Goal: Information Seeking & Learning: Understand process/instructions

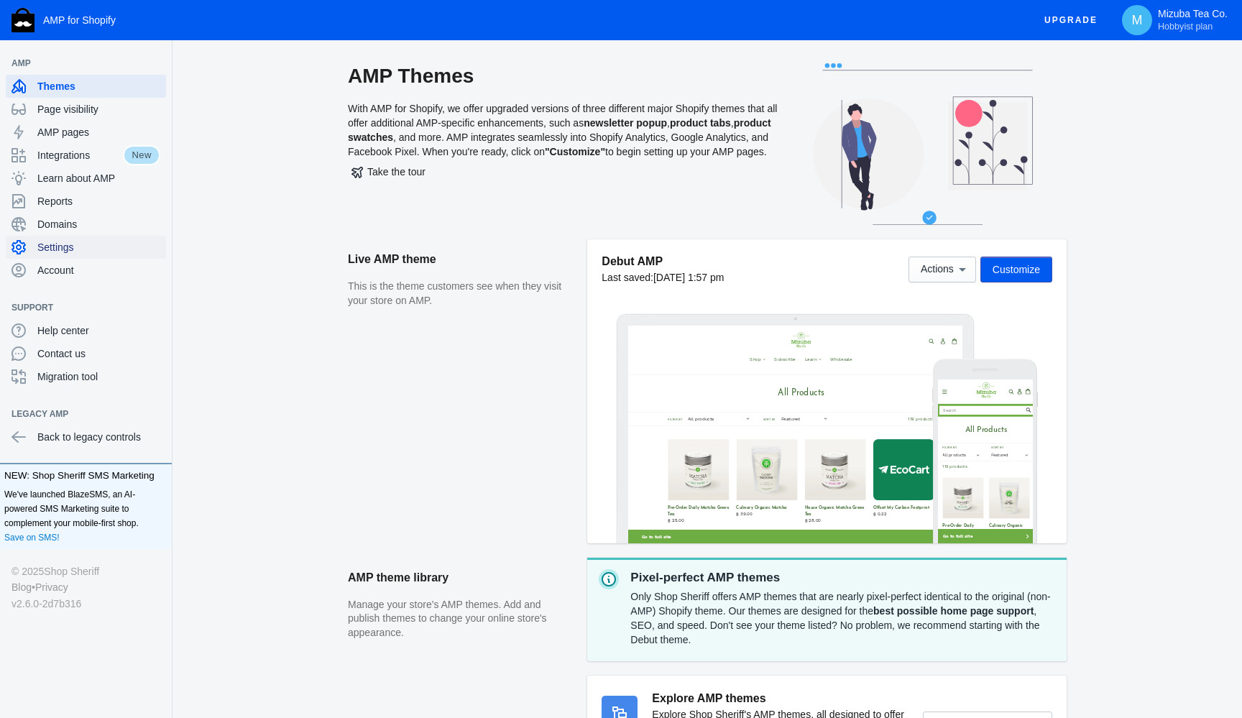
click at [72, 252] on span "Settings" at bounding box center [98, 247] width 123 height 14
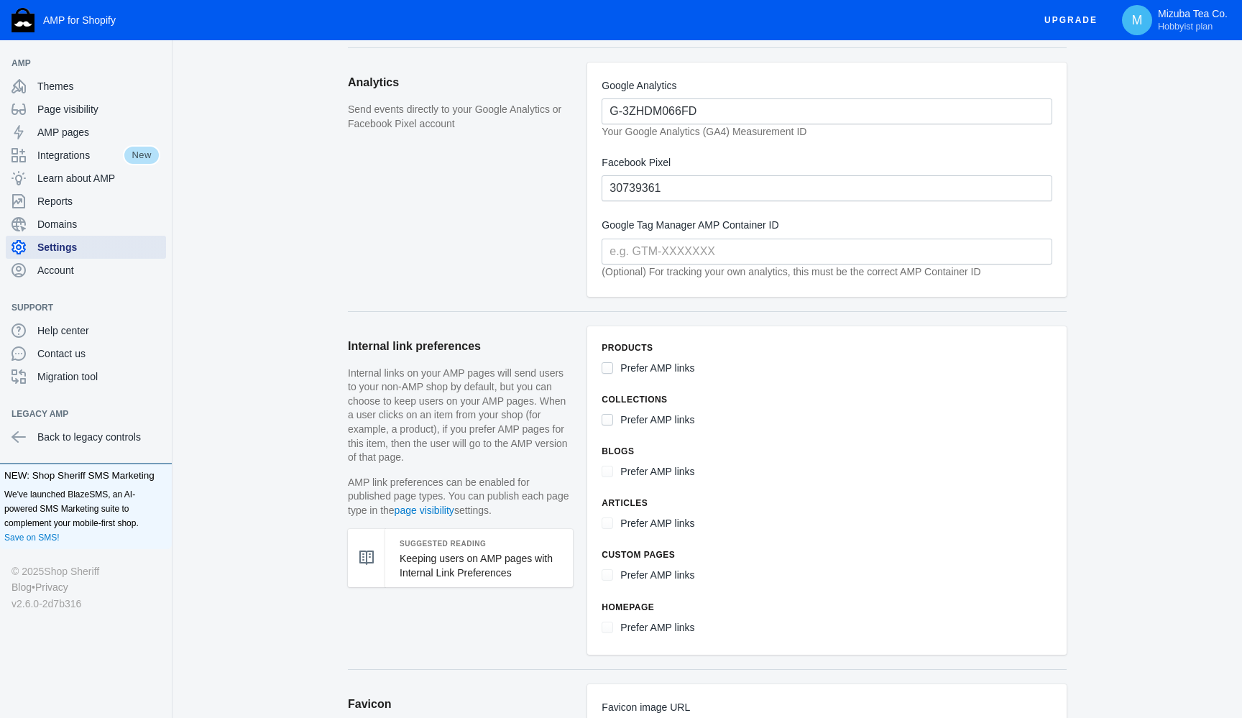
scroll to position [417, 0]
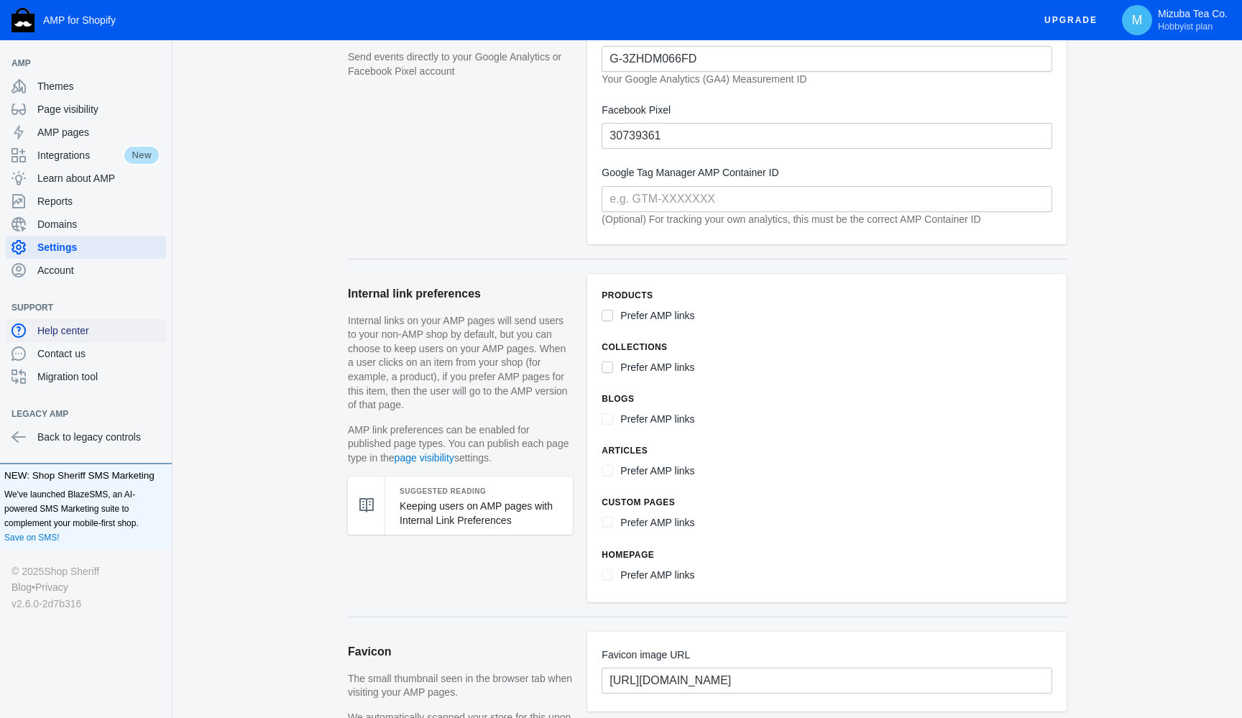
click at [70, 331] on span "Help center" at bounding box center [98, 330] width 123 height 14
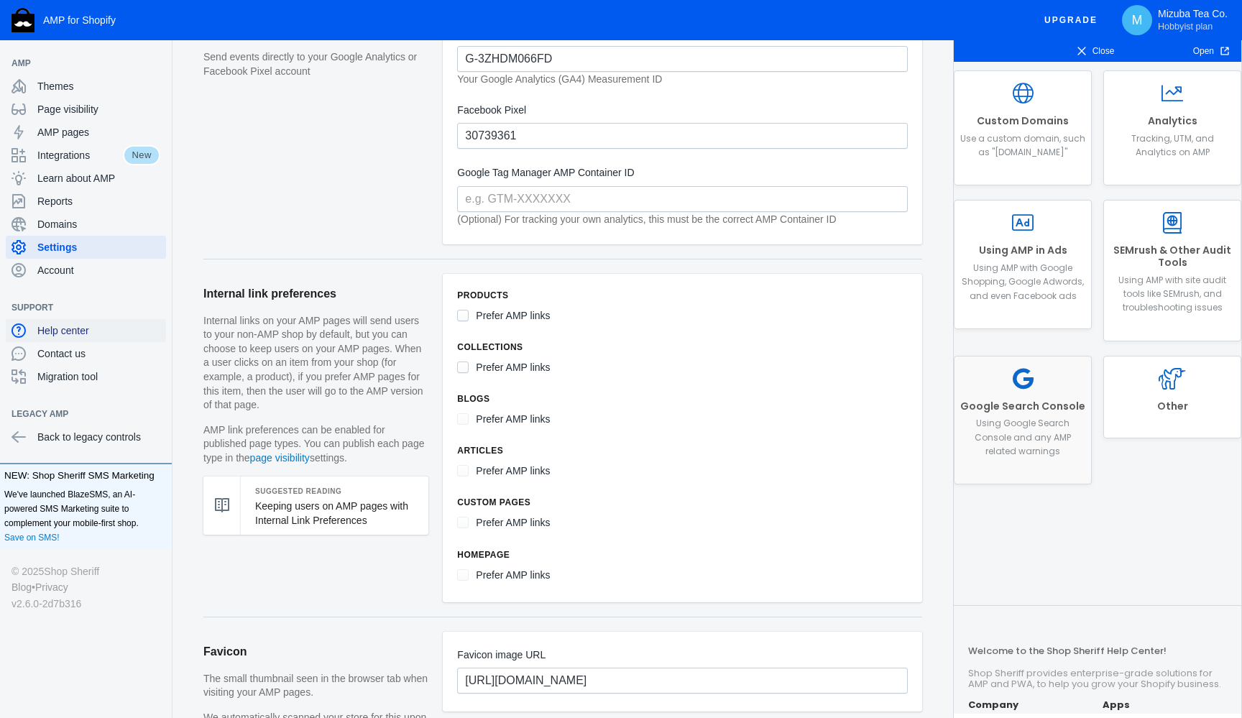
scroll to position [228, 0]
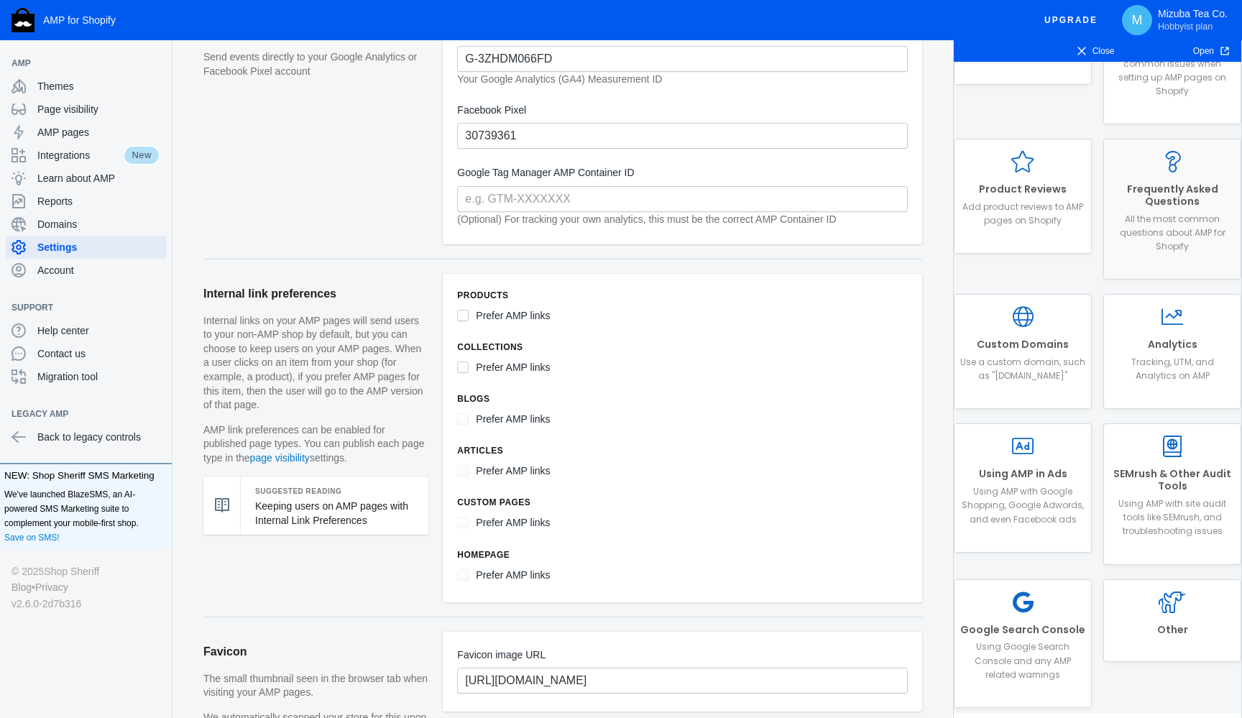
click at [1167, 222] on p "All the most common questions about AMP for Shopify" at bounding box center [1172, 233] width 125 height 42
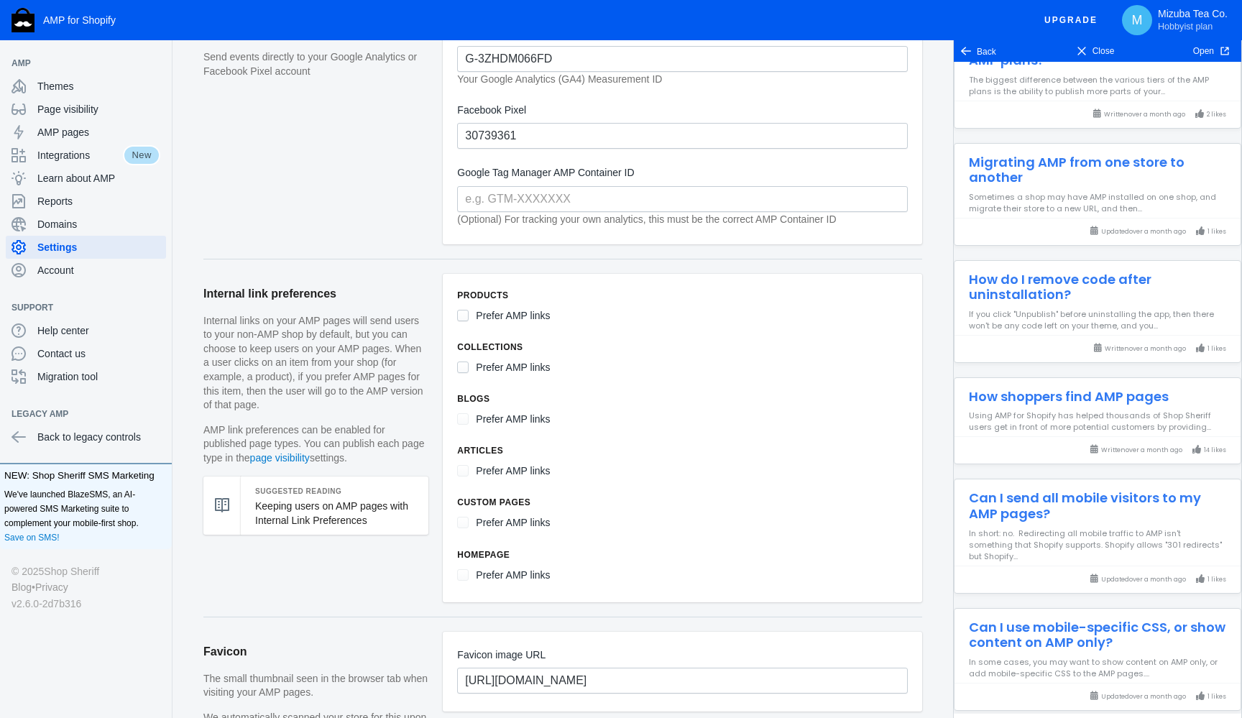
scroll to position [1326, 0]
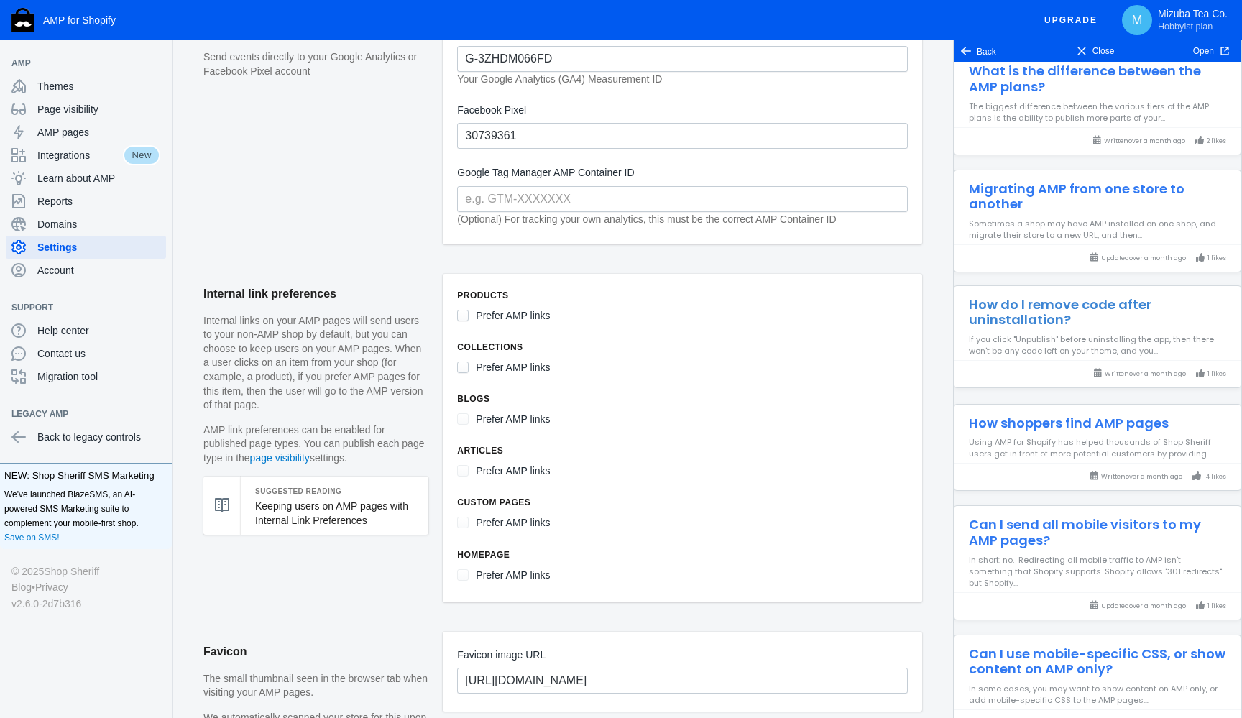
click at [1043, 309] on h3 "How do I remove code after uninstallation?" at bounding box center [1097, 307] width 286 height 42
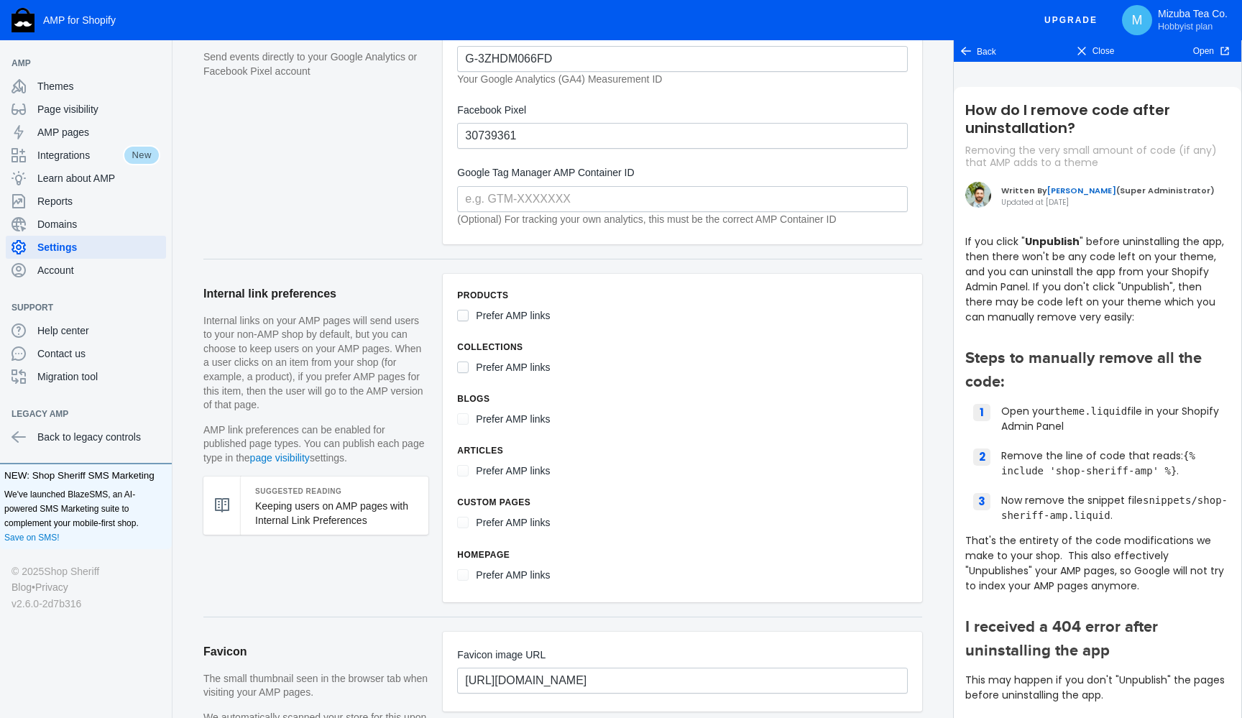
scroll to position [32, 0]
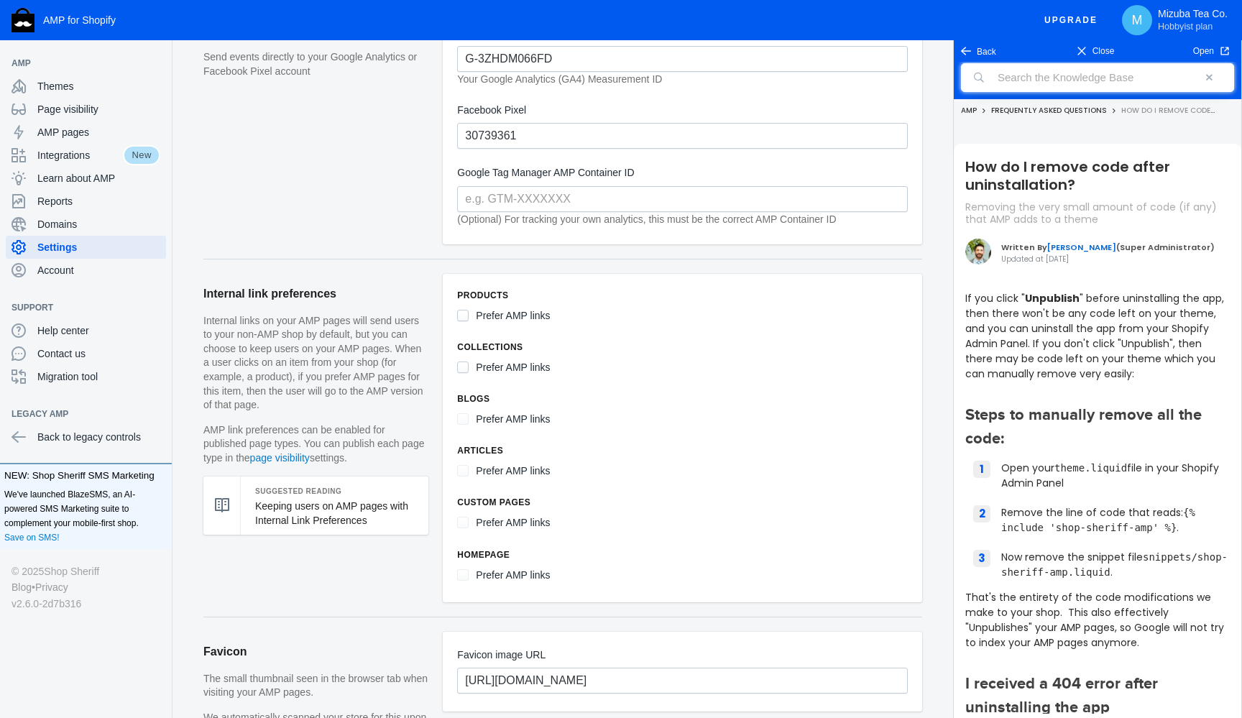
click at [1102, 81] on input "search" at bounding box center [1097, 77] width 273 height 29
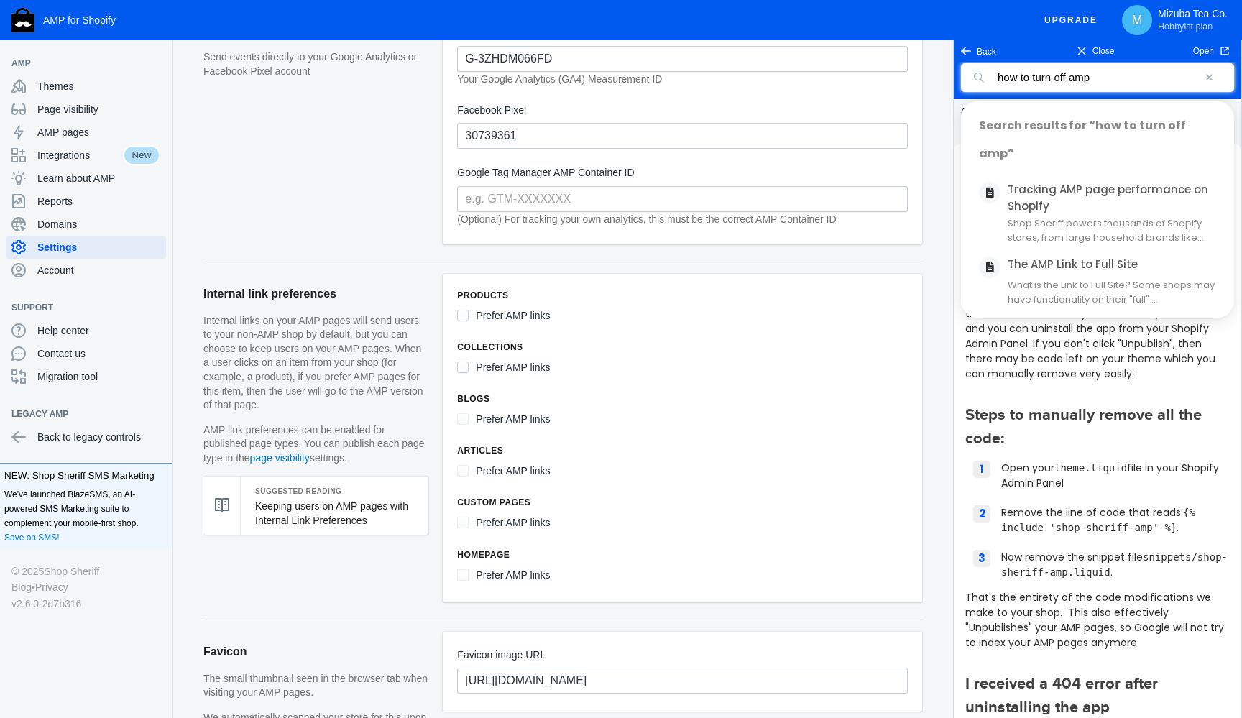
click at [1057, 77] on input "how to turn off amp" at bounding box center [1097, 77] width 273 height 29
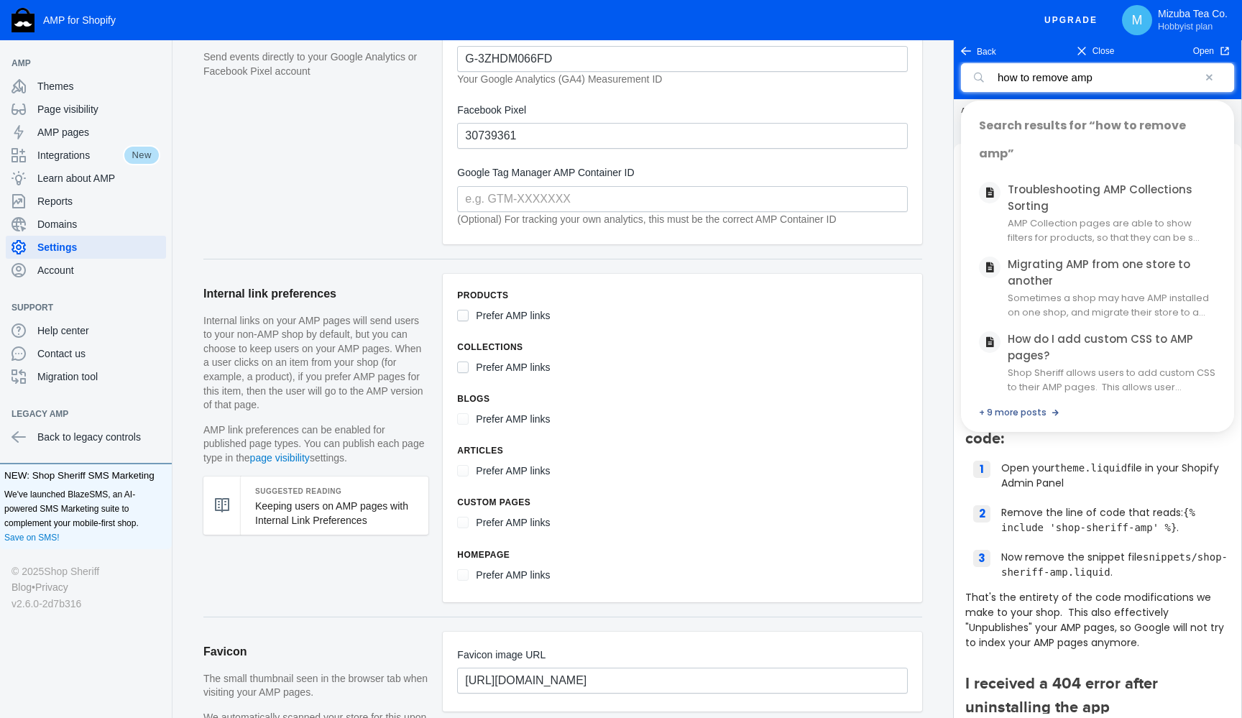
type input "how to remove amp"
click at [1122, 76] on input "how to remove amp" at bounding box center [1097, 77] width 273 height 29
click at [1115, 80] on input "how to remove amp" at bounding box center [1097, 77] width 273 height 29
click at [941, 139] on div "Settings AMP URL format Amp pages live on your domain with an extra few charact…" at bounding box center [562, 568] width 780 height 1845
click at [51, 354] on span "Contact us" at bounding box center [98, 353] width 123 height 14
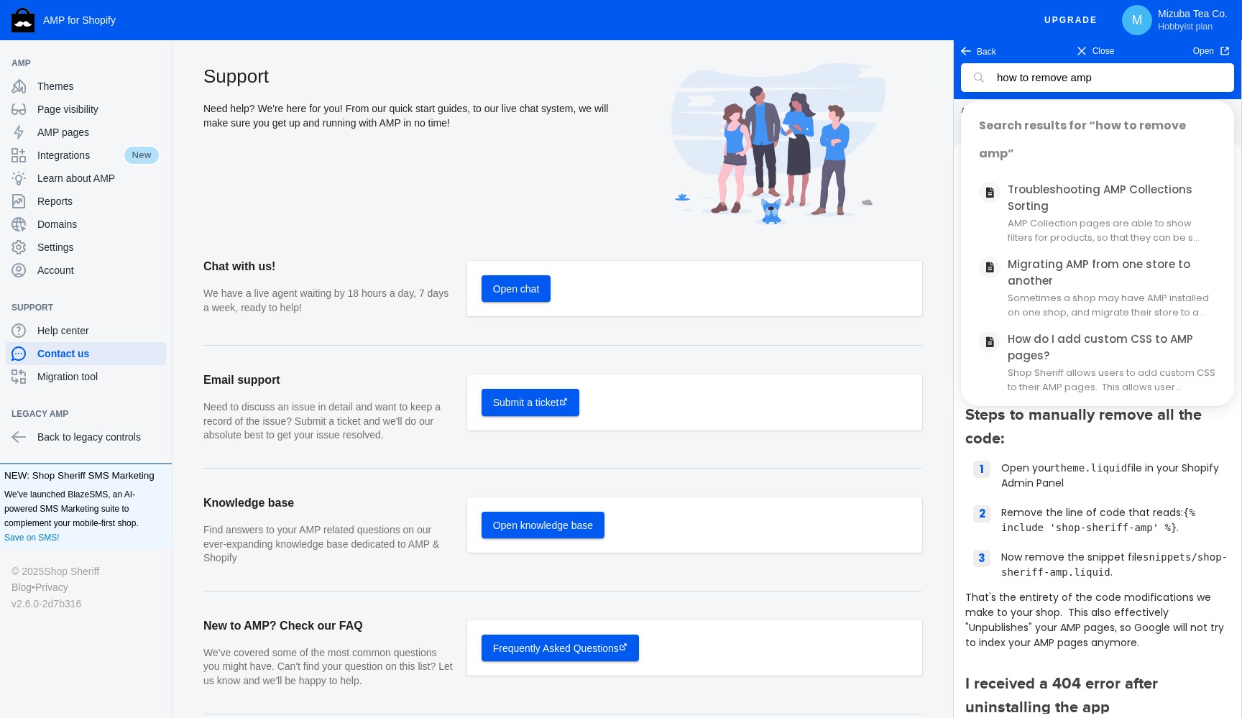
click at [507, 287] on span "Open chat" at bounding box center [516, 288] width 47 height 11
click at [63, 105] on span "Page visibility" at bounding box center [98, 109] width 123 height 14
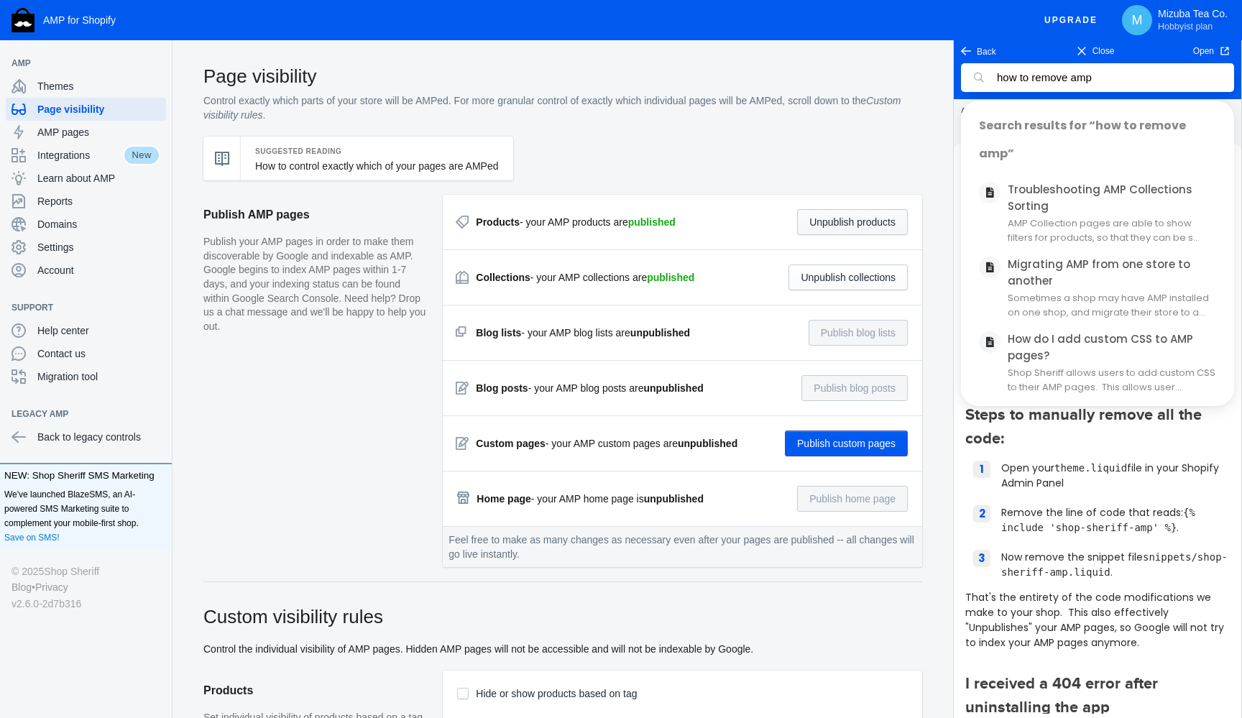
click at [835, 223] on button "Unpublish products" at bounding box center [852, 222] width 111 height 26
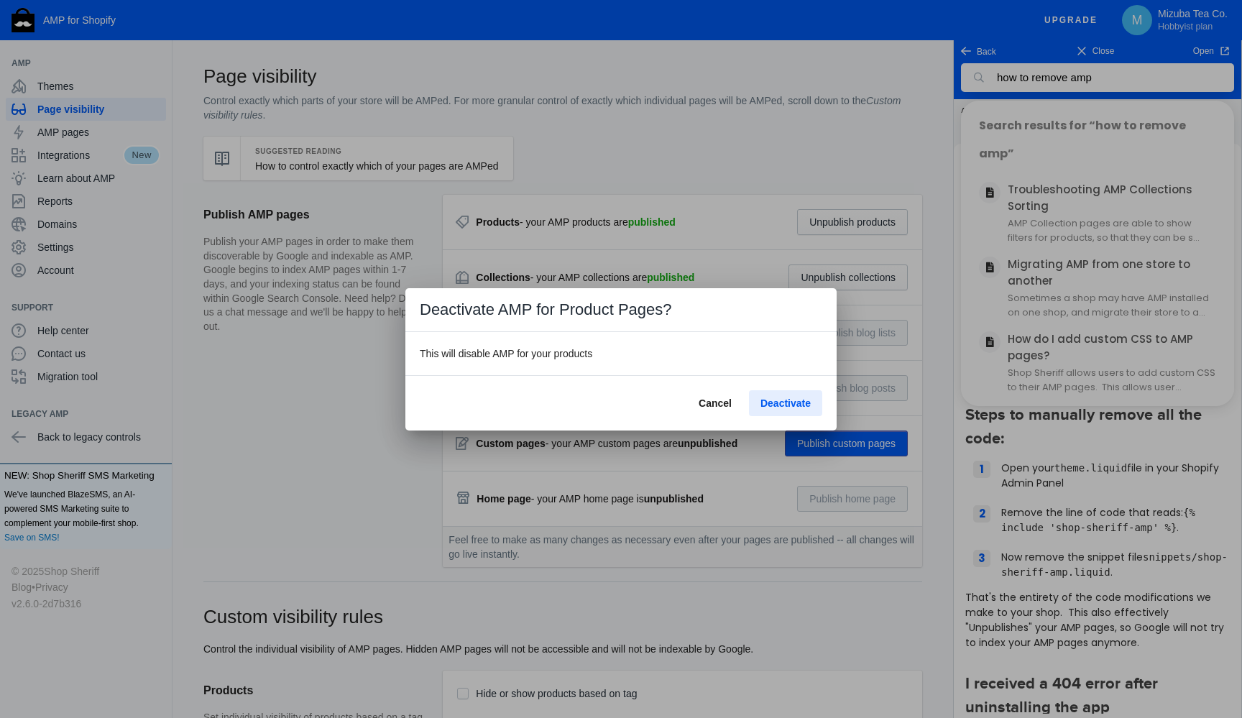
click at [793, 398] on span "Deactivate" at bounding box center [785, 402] width 50 height 11
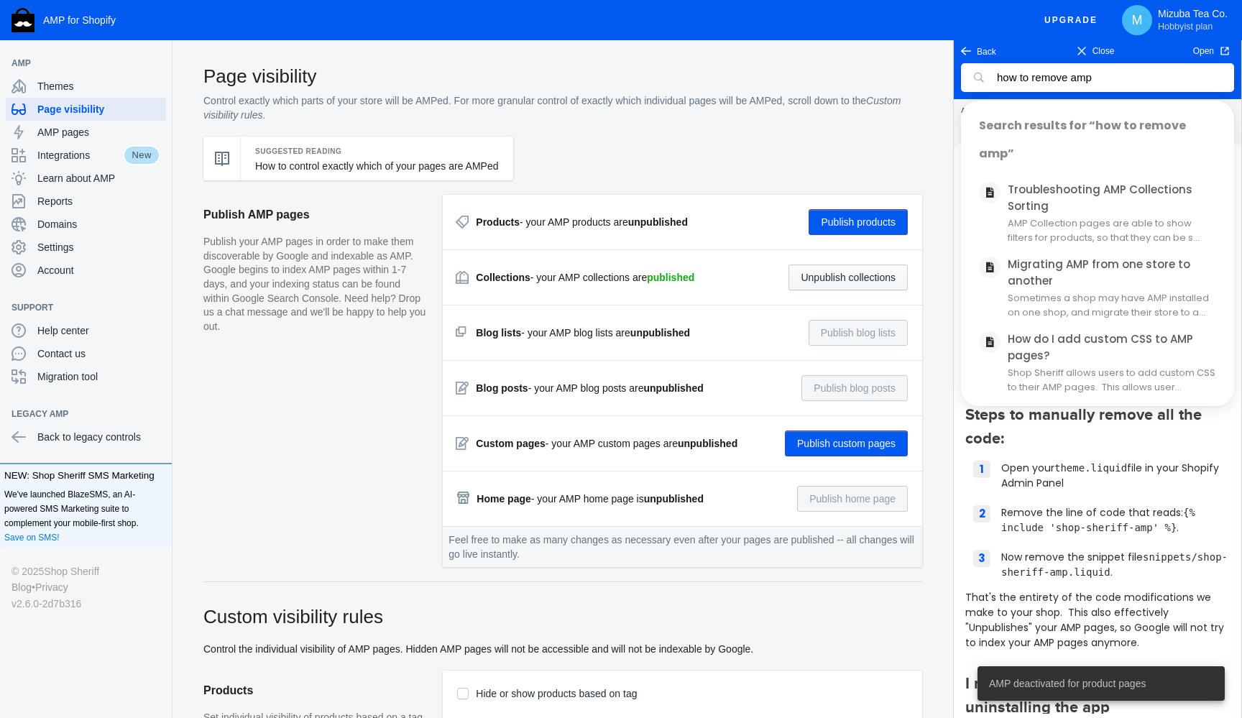
click at [841, 278] on button "Unpublish collections" at bounding box center [847, 277] width 119 height 26
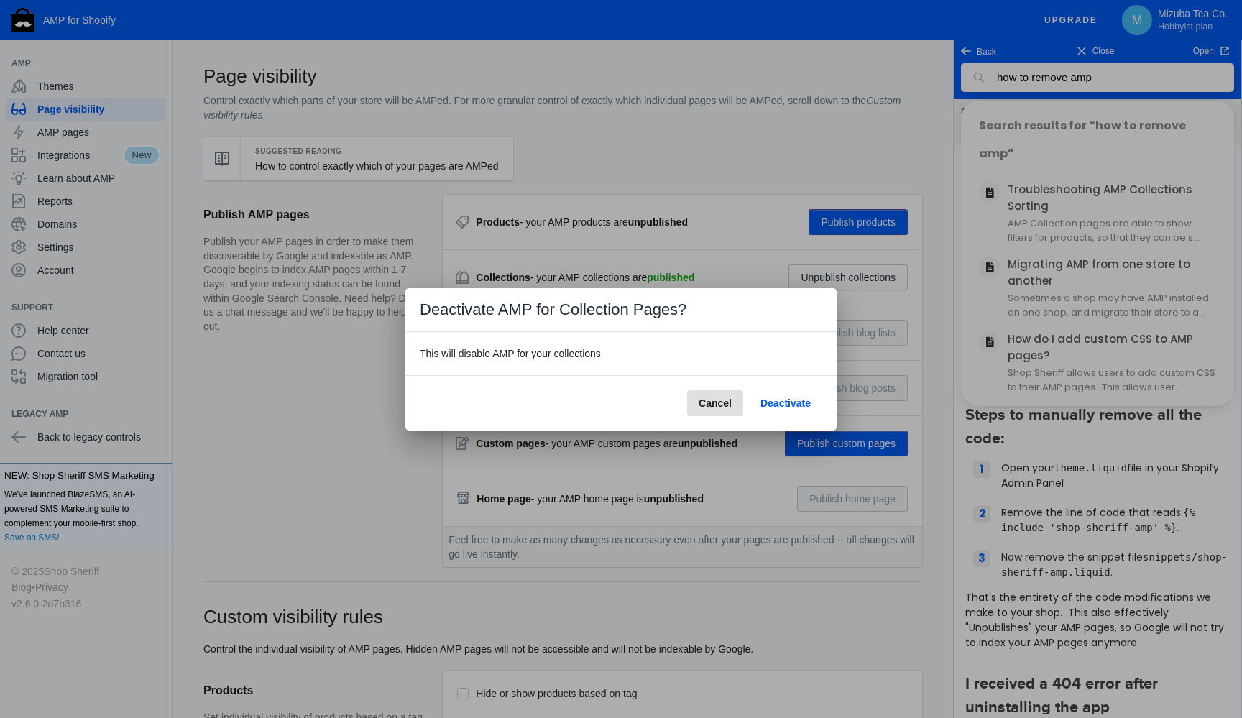
click at [783, 403] on span "Deactivate" at bounding box center [785, 402] width 50 height 11
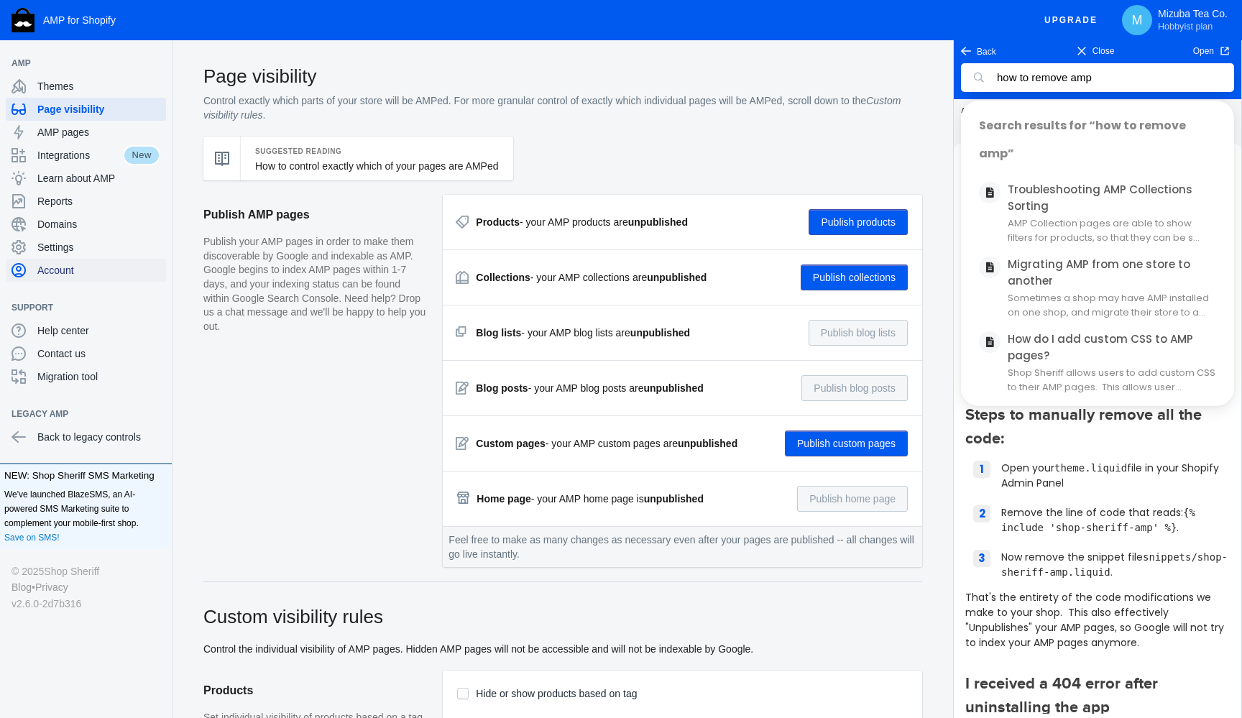
click at [68, 263] on span "Account" at bounding box center [98, 270] width 123 height 14
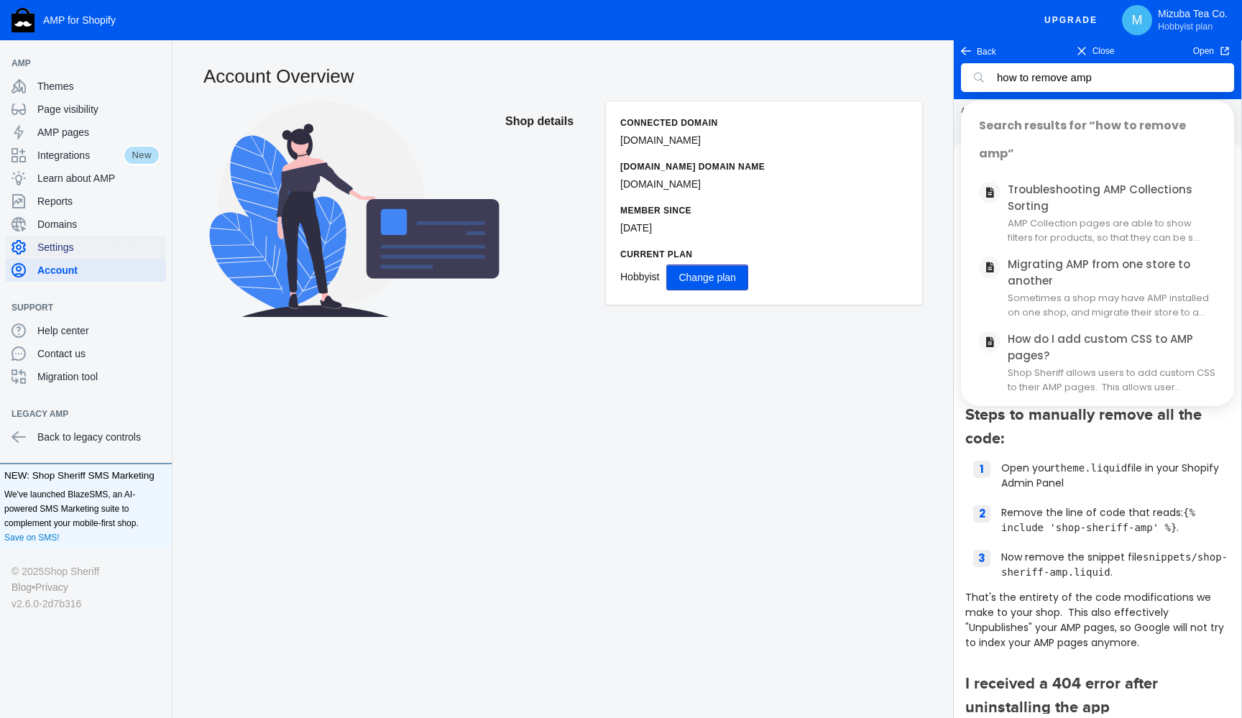
click at [59, 250] on span "Settings" at bounding box center [98, 247] width 123 height 14
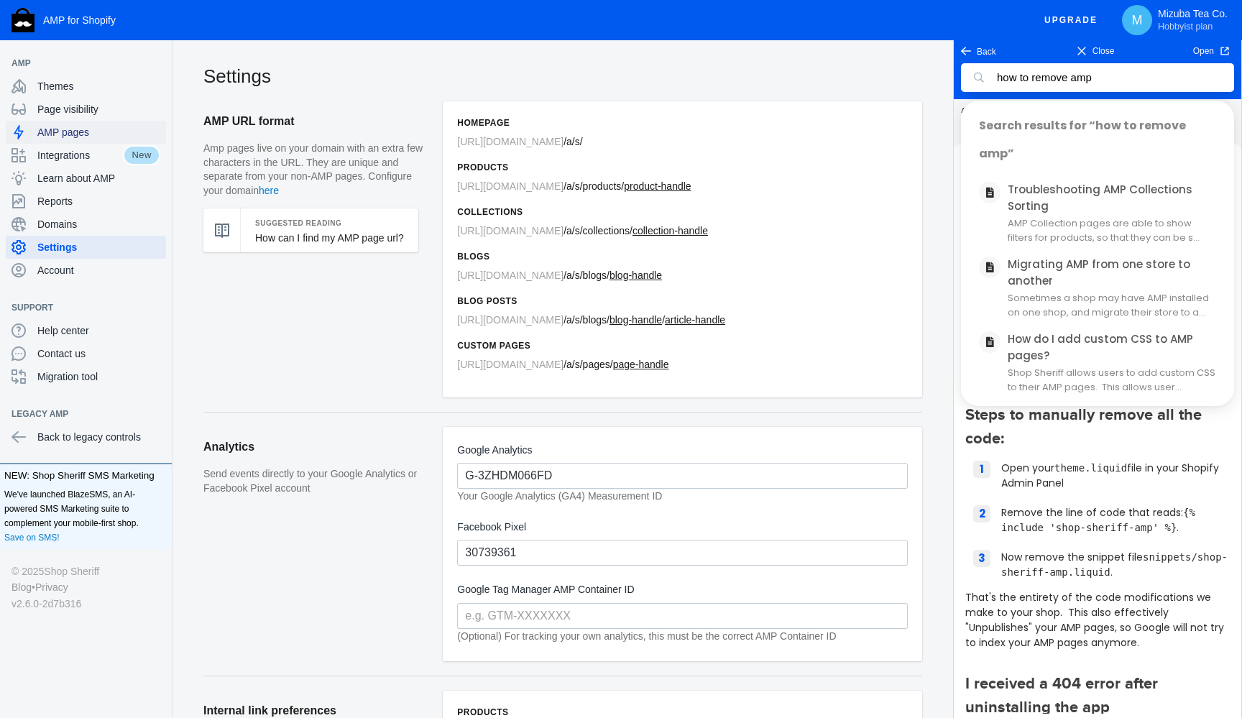
click at [70, 131] on span "AMP pages" at bounding box center [98, 132] width 123 height 14
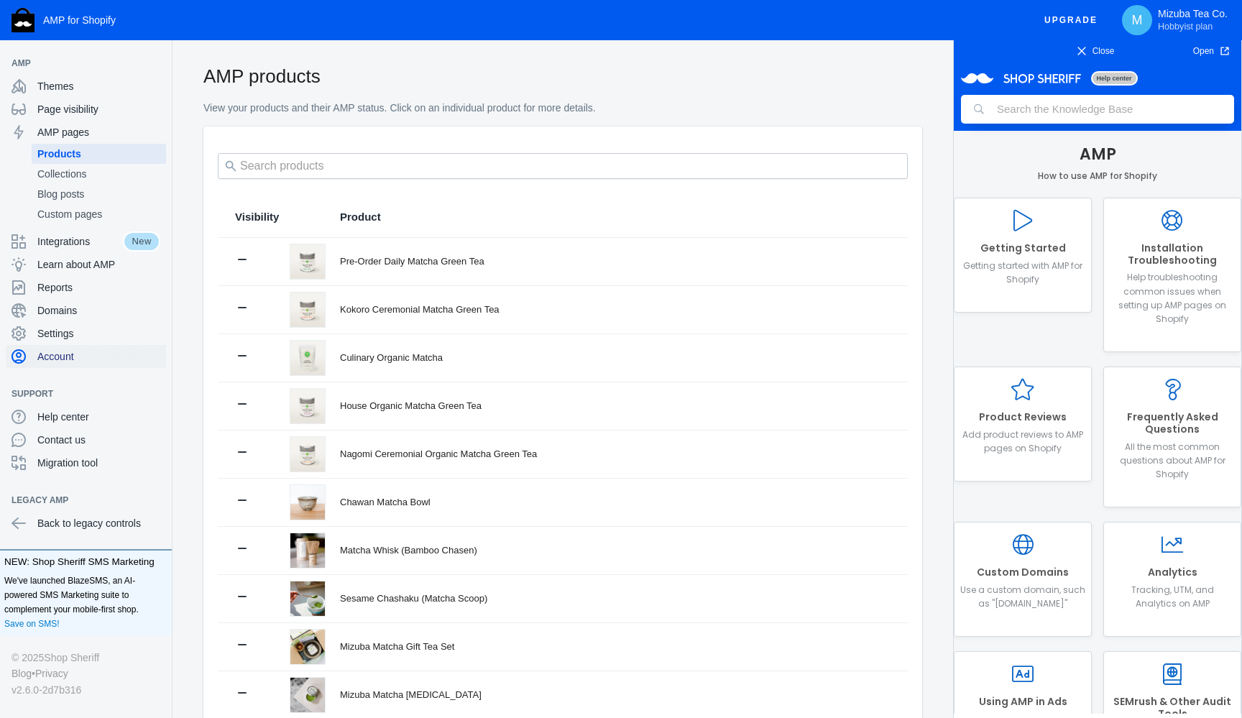
click at [62, 354] on span "Account" at bounding box center [98, 356] width 123 height 14
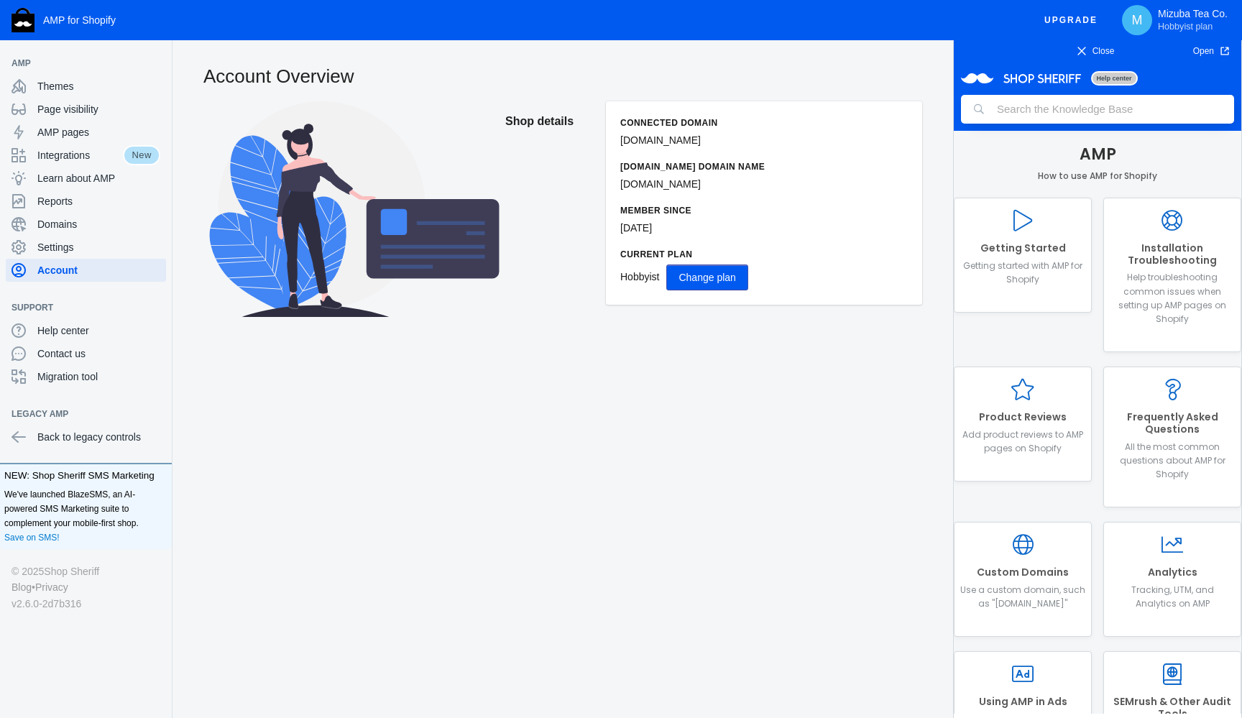
click at [646, 276] on span "Hobbyist" at bounding box center [639, 276] width 39 height 11
click at [1079, 50] on icon at bounding box center [1081, 51] width 10 height 10
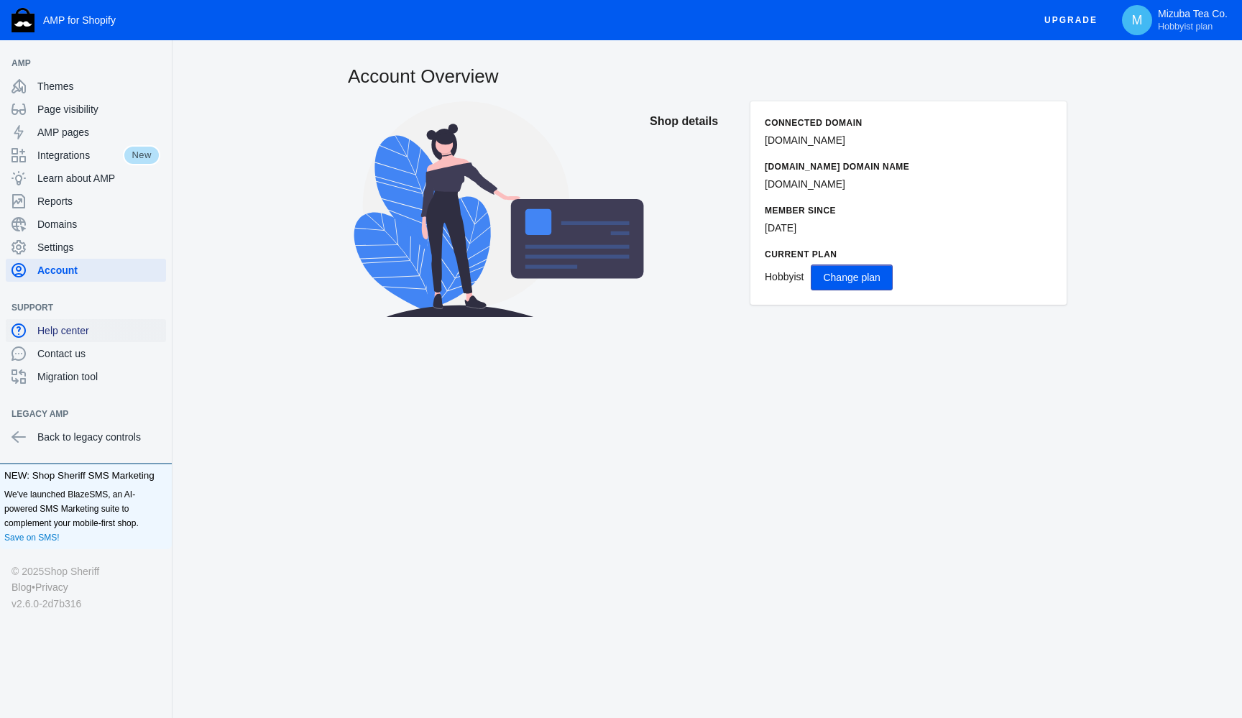
click at [70, 338] on div "Help center" at bounding box center [85, 330] width 149 height 23
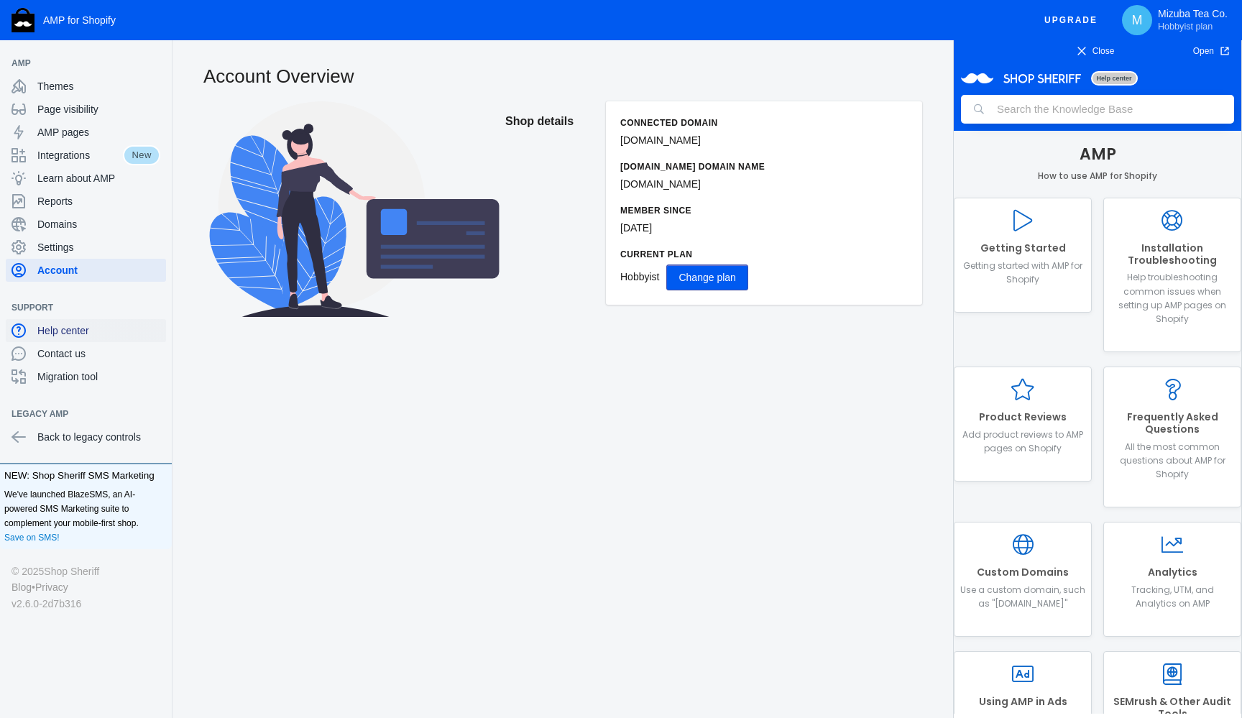
click at [70, 338] on div "Help center" at bounding box center [85, 330] width 149 height 23
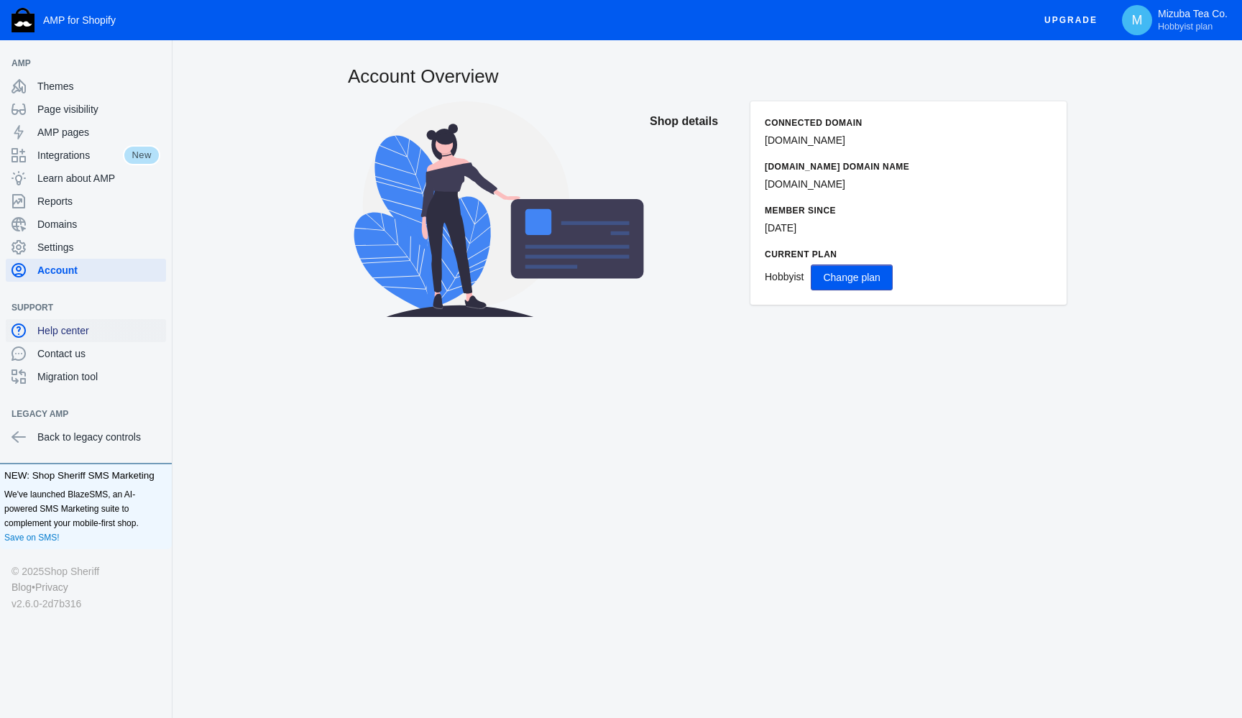
click at [70, 338] on div "Help center" at bounding box center [85, 330] width 149 height 23
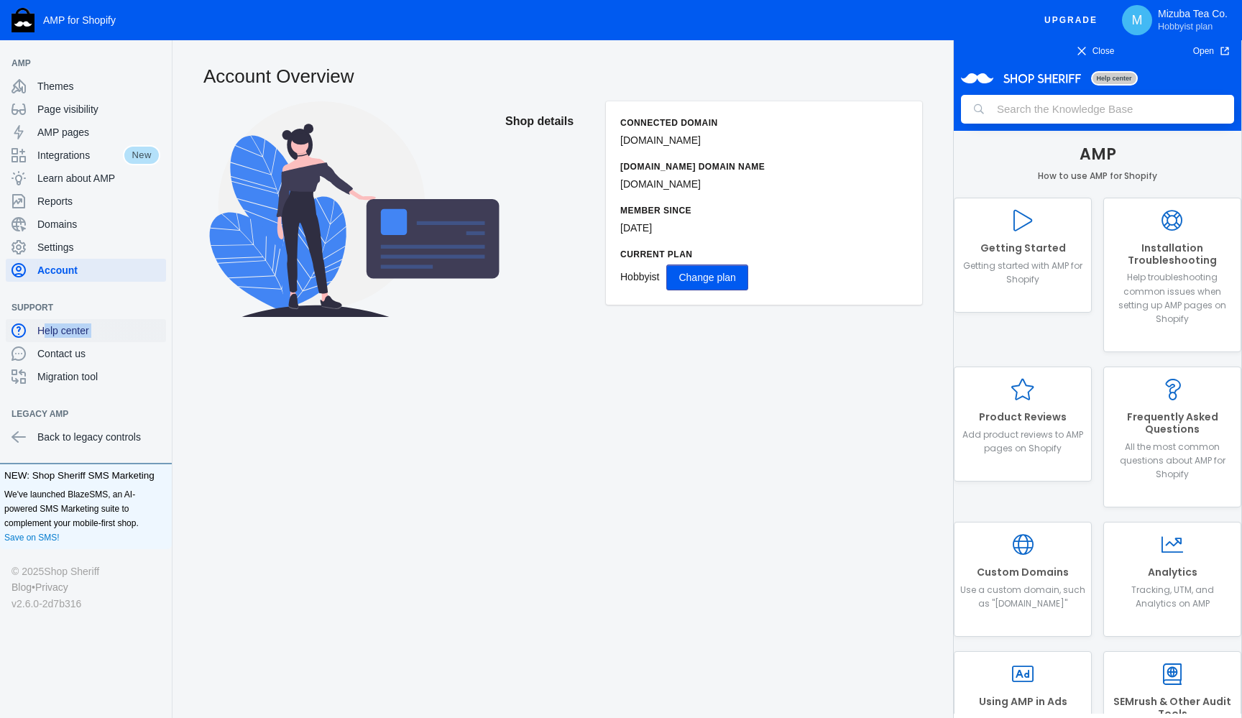
click at [70, 338] on div "Help center" at bounding box center [85, 330] width 149 height 23
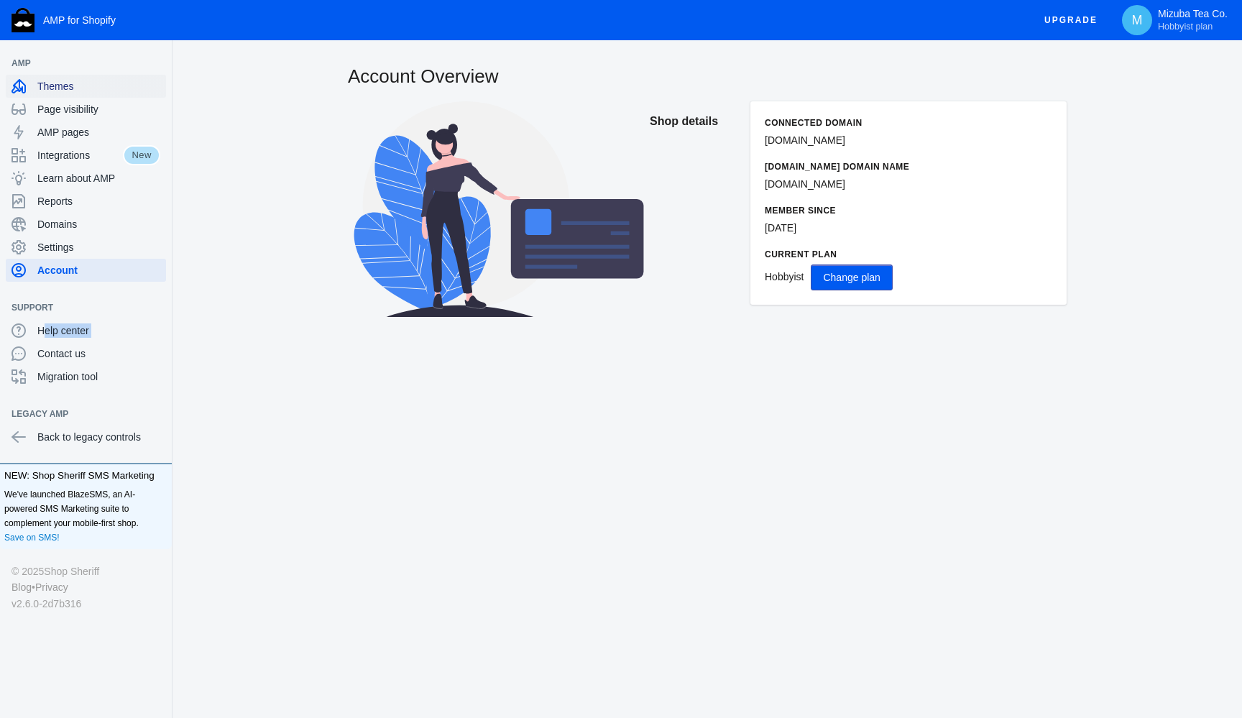
click at [55, 81] on span "Themes" at bounding box center [98, 86] width 123 height 14
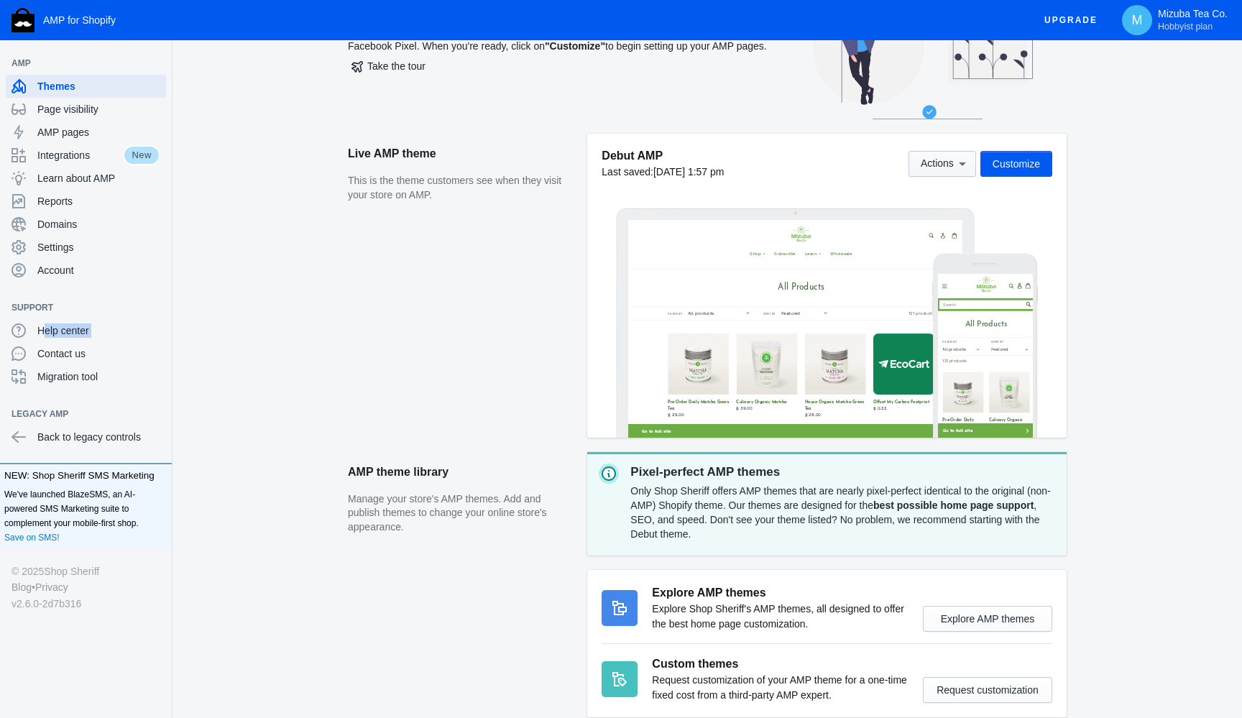
click at [961, 166] on icon at bounding box center [962, 164] width 14 height 14
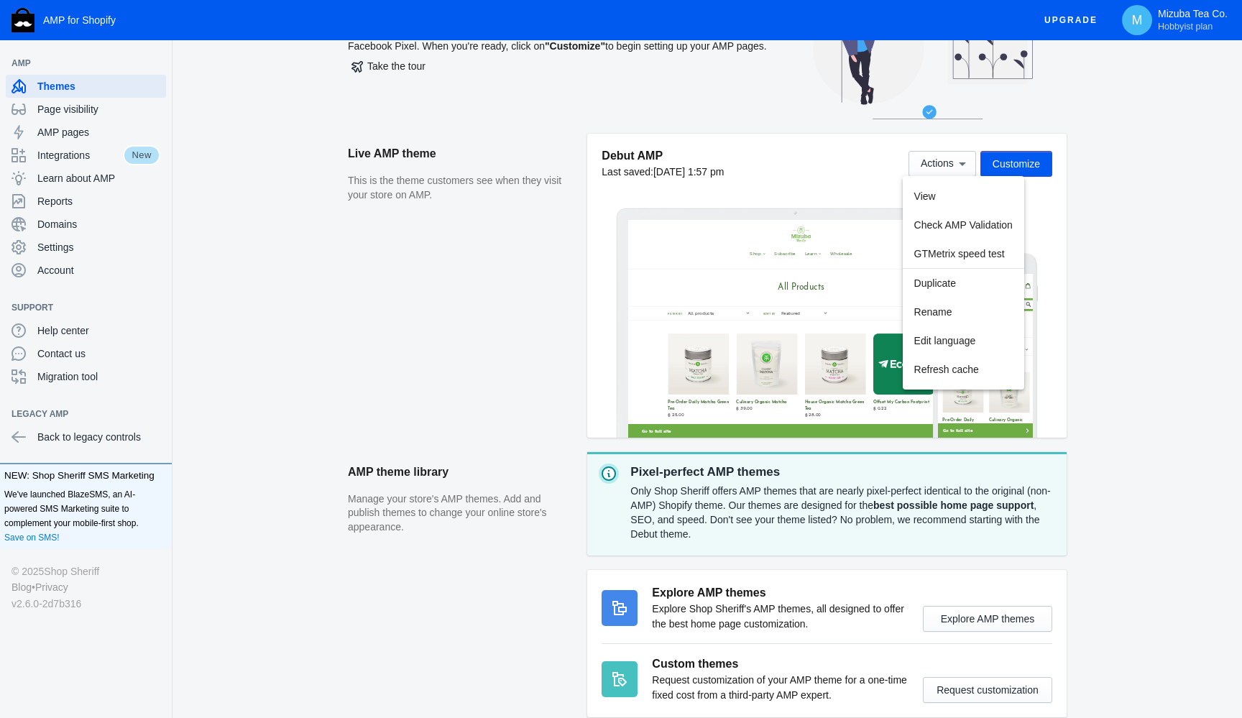
click at [1133, 158] on div at bounding box center [621, 359] width 1242 height 718
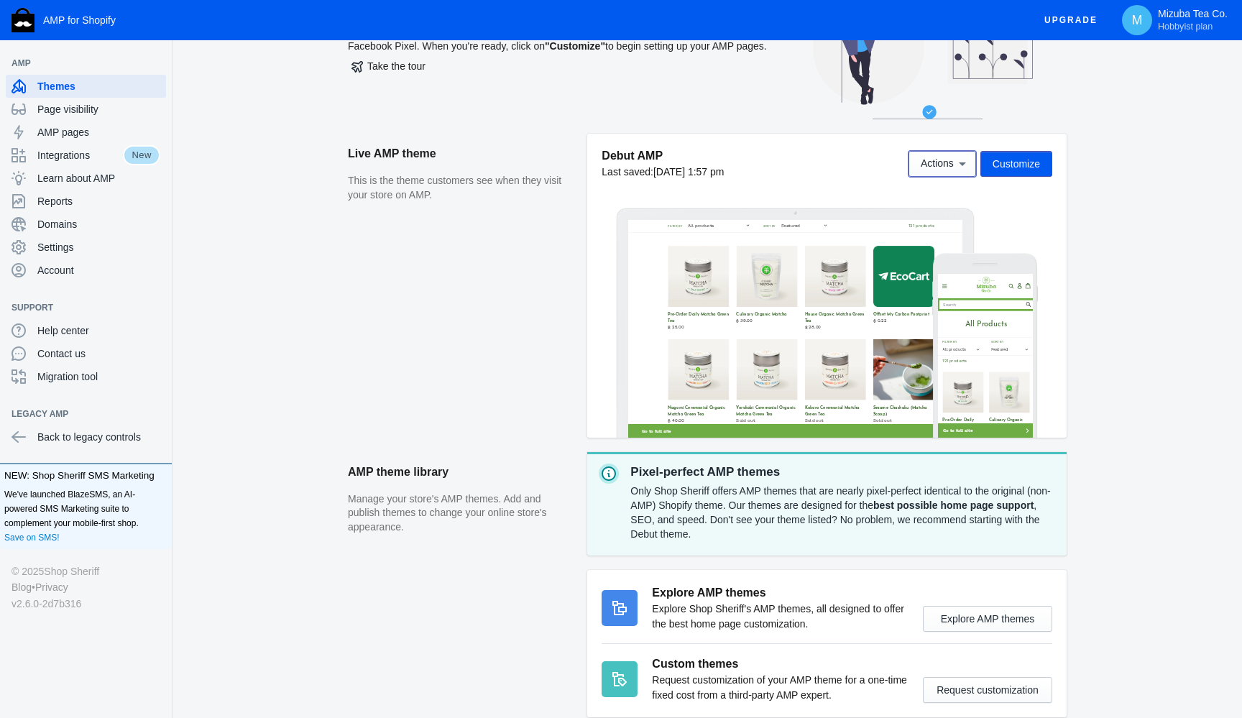
scroll to position [324, 0]
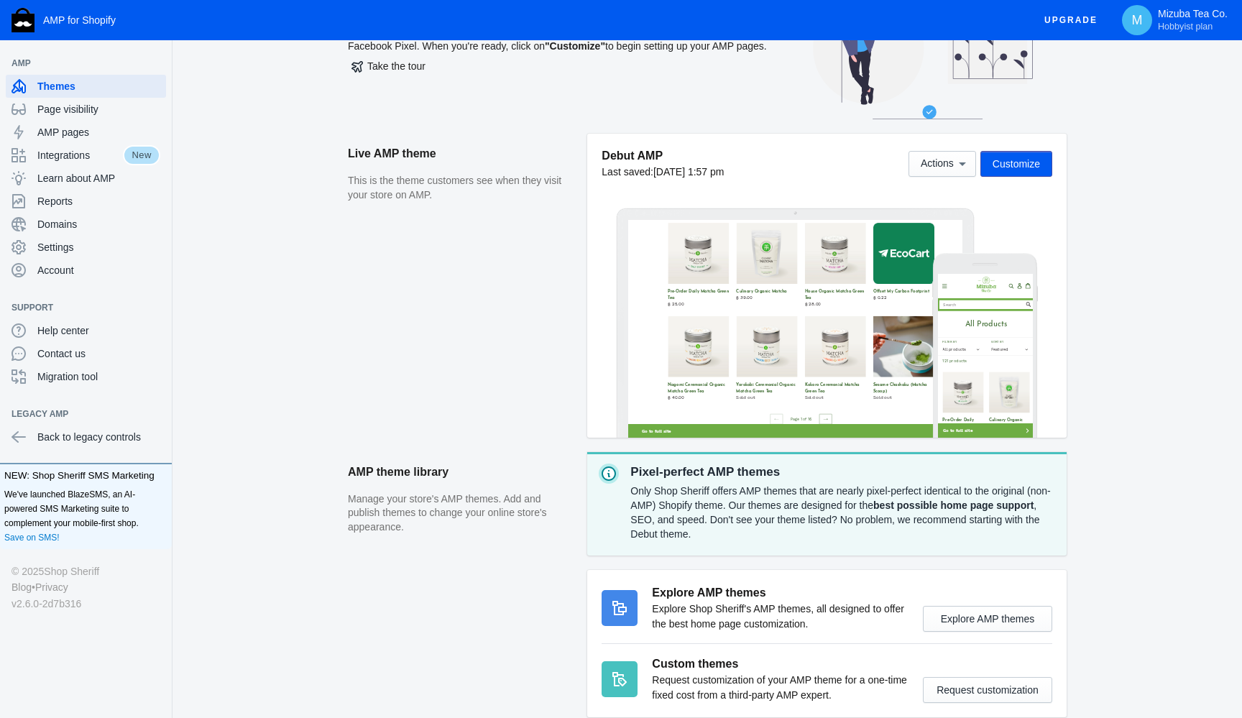
click at [483, 535] on aside "AMP theme library Manage your store's AMP themes. Add and publish themes to cha…" at bounding box center [467, 592] width 239 height 280
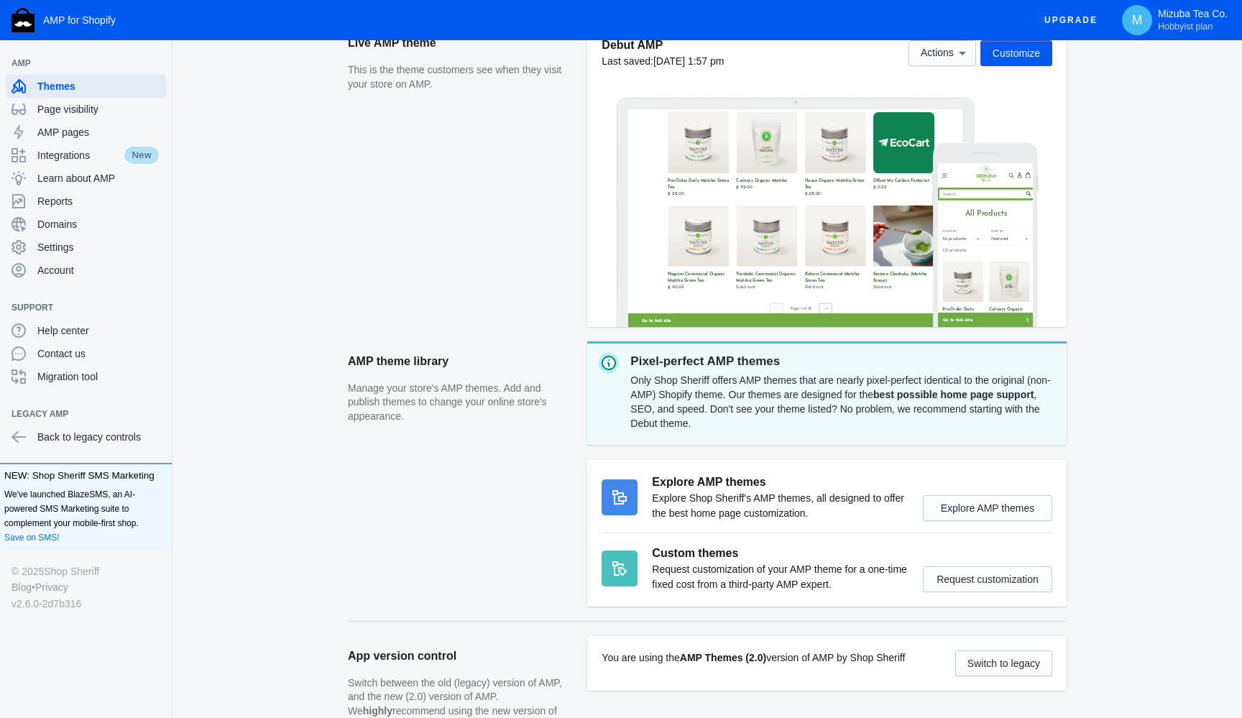
scroll to position [207, 0]
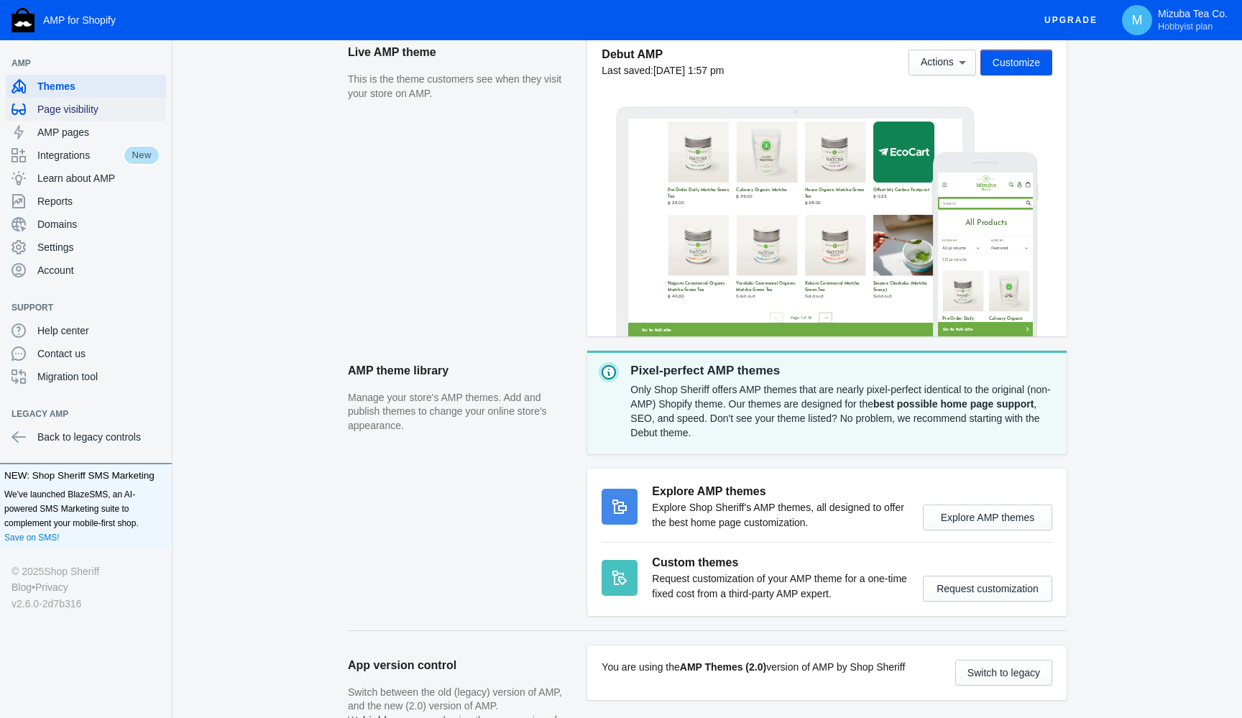
click at [94, 108] on span "Page visibility" at bounding box center [98, 109] width 123 height 14
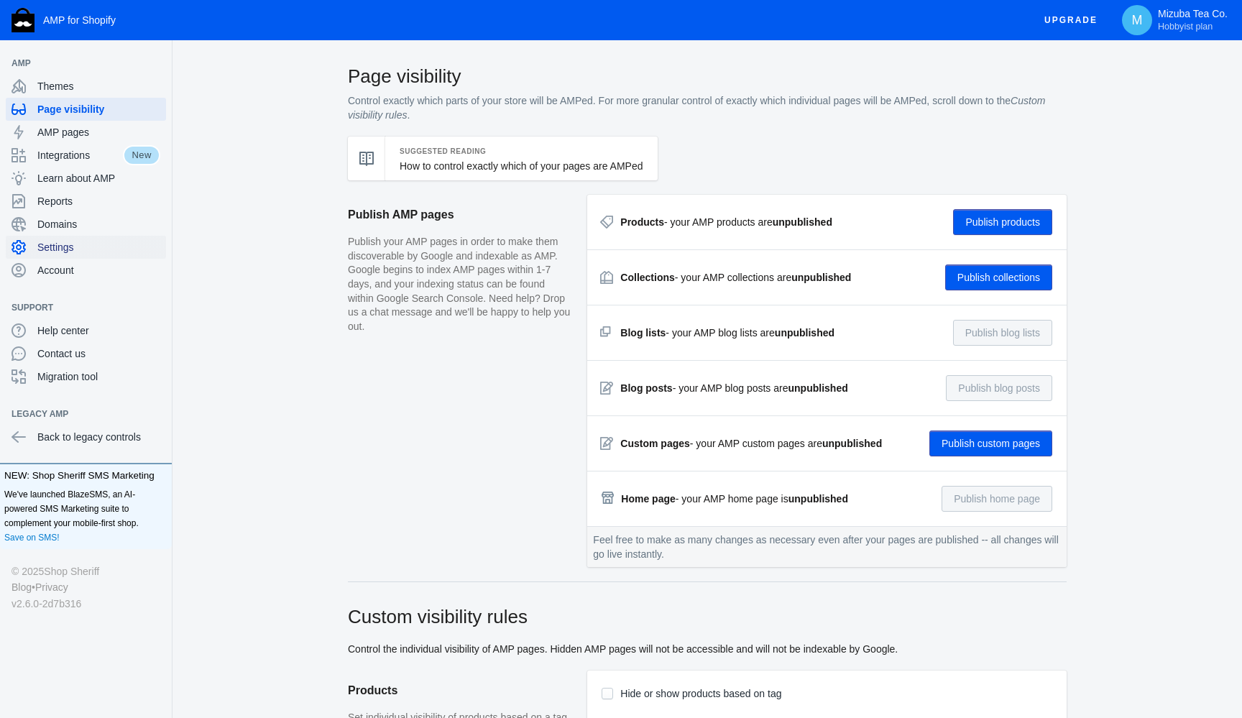
click at [66, 244] on span "Settings" at bounding box center [98, 247] width 123 height 14
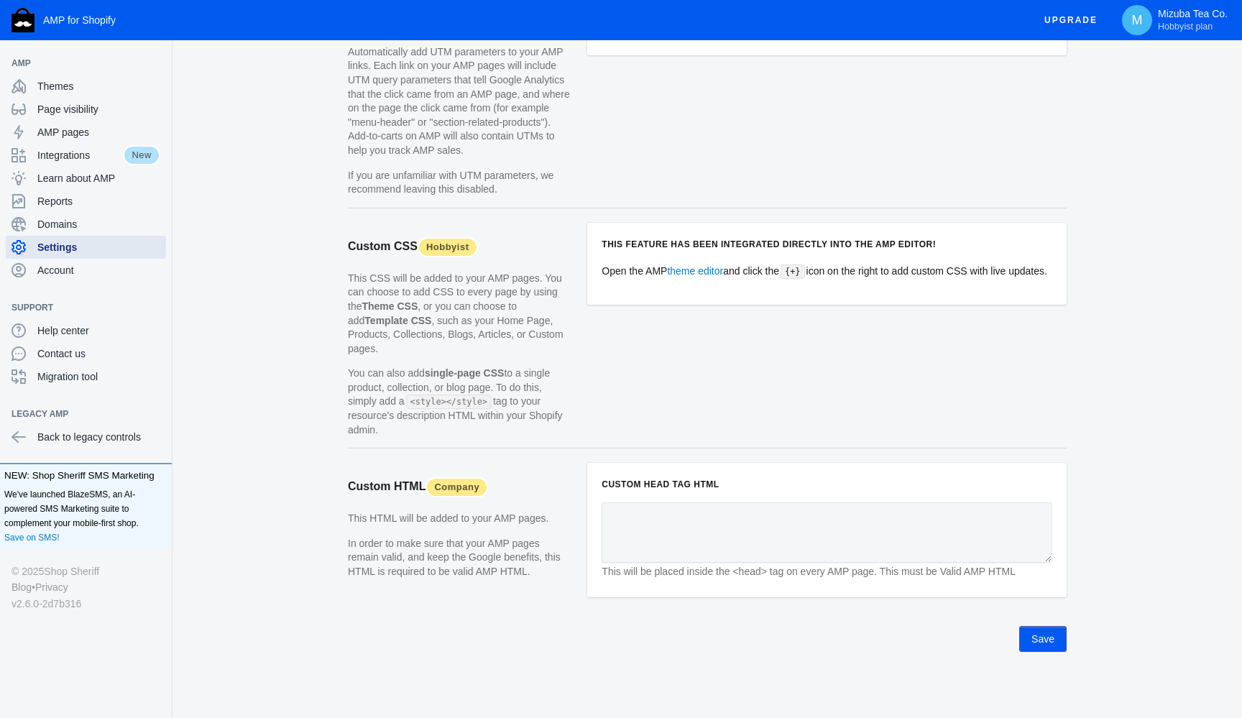
scroll to position [1191, 0]
click at [66, 267] on span "Account" at bounding box center [98, 270] width 123 height 14
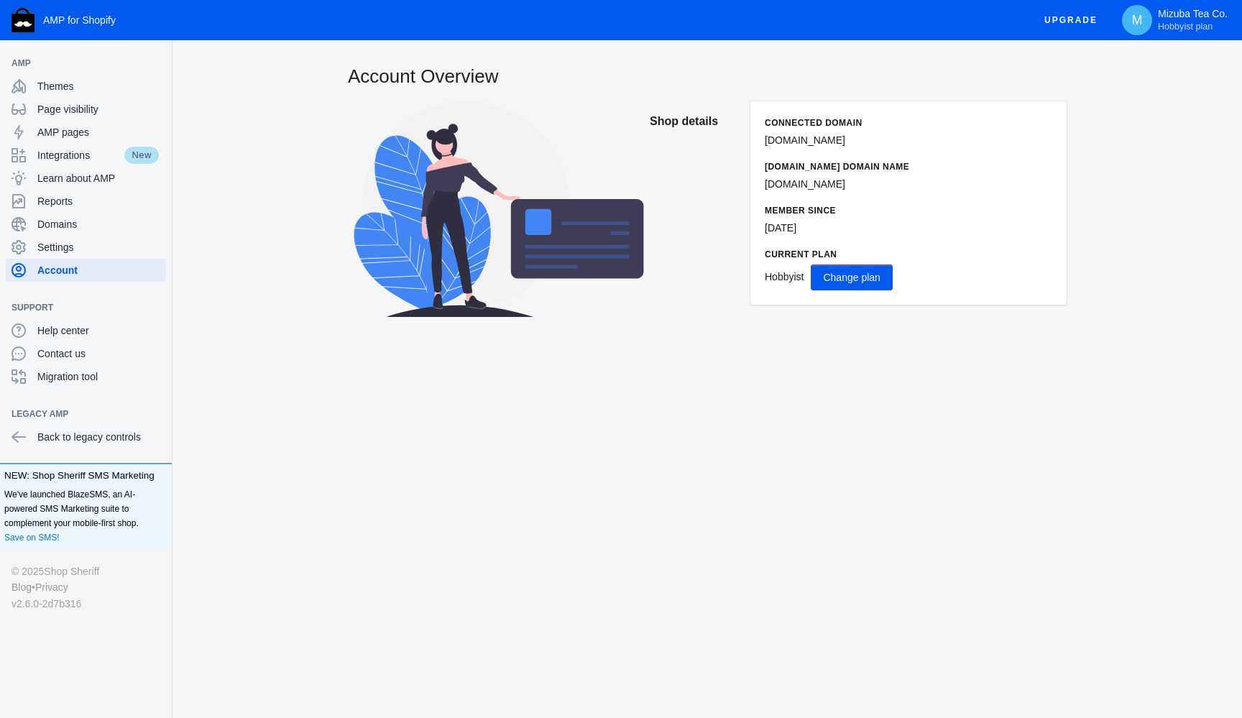
click at [869, 273] on span "Change plan" at bounding box center [851, 277] width 57 height 11
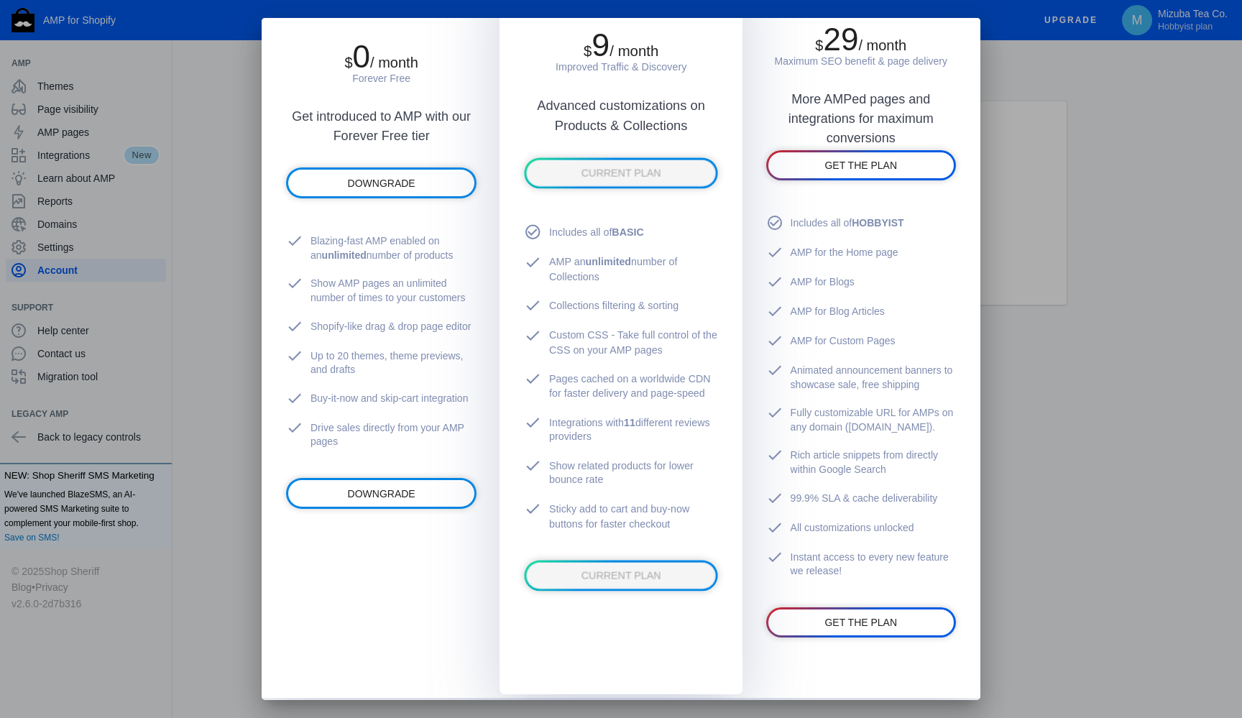
scroll to position [241, 0]
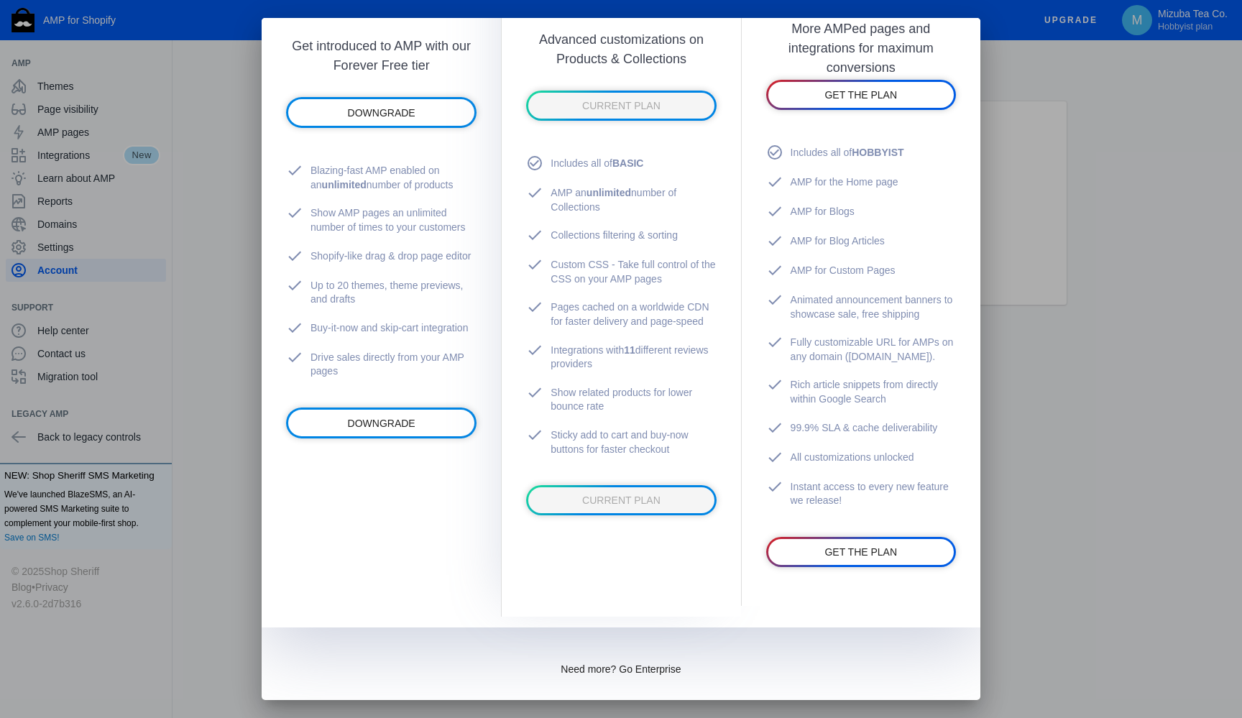
click at [196, 578] on div at bounding box center [621, 359] width 1242 height 718
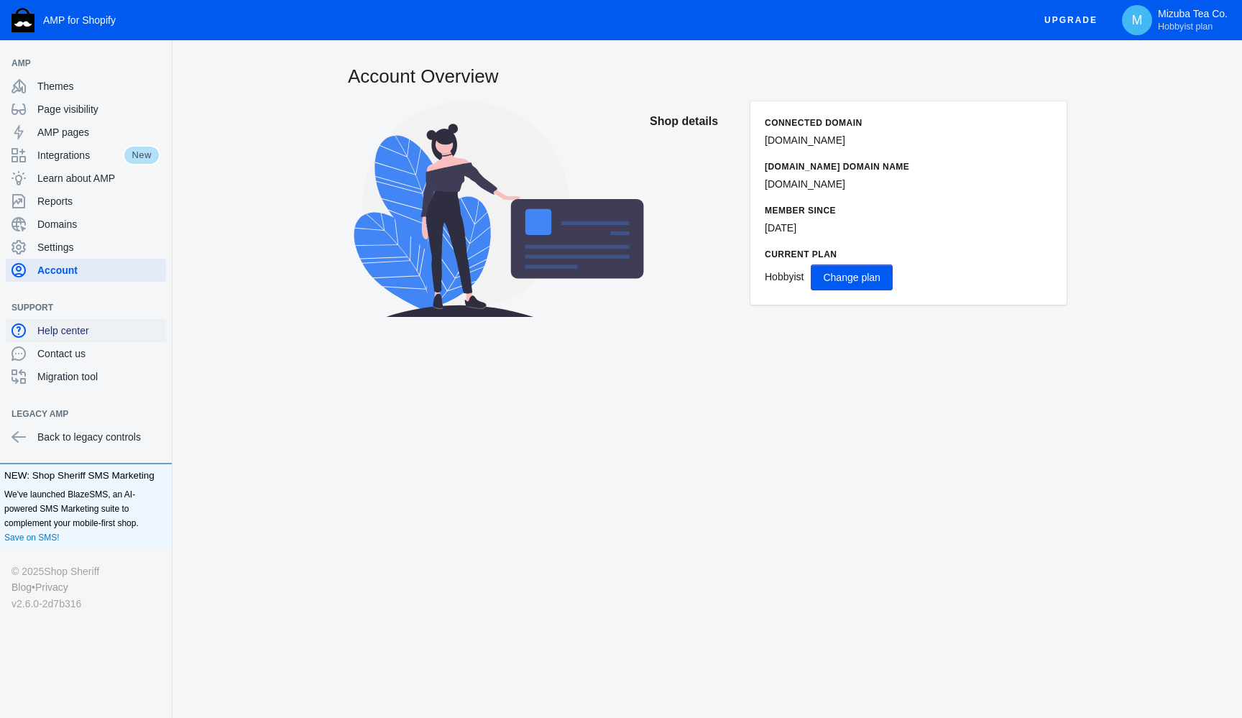
click at [78, 336] on span "Help center" at bounding box center [98, 330] width 123 height 14
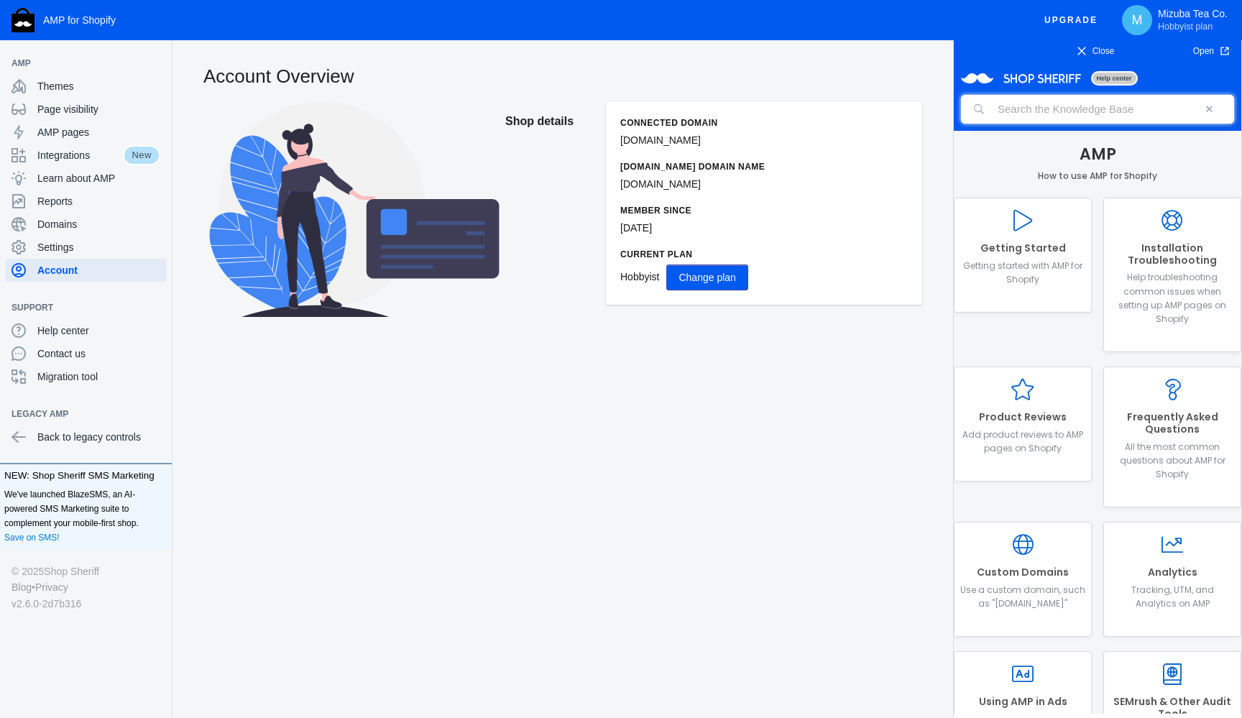
click at [1115, 115] on input "search" at bounding box center [1097, 109] width 273 height 29
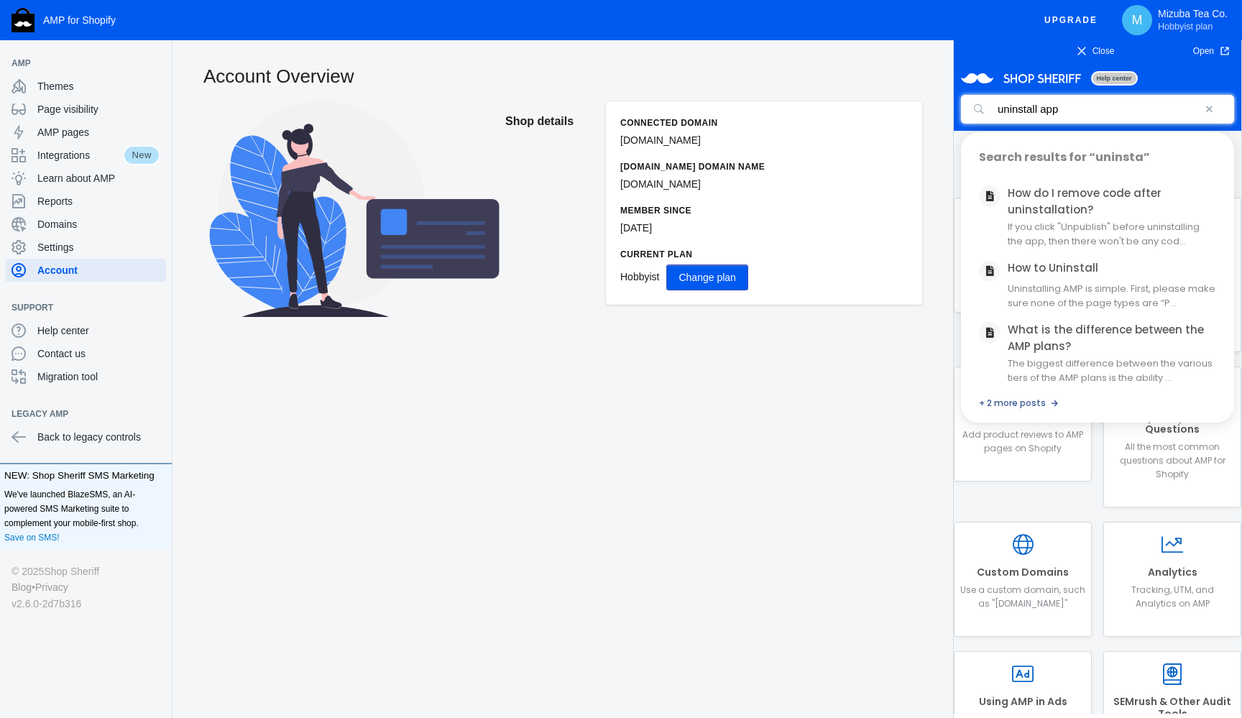
type input "uninstall app"
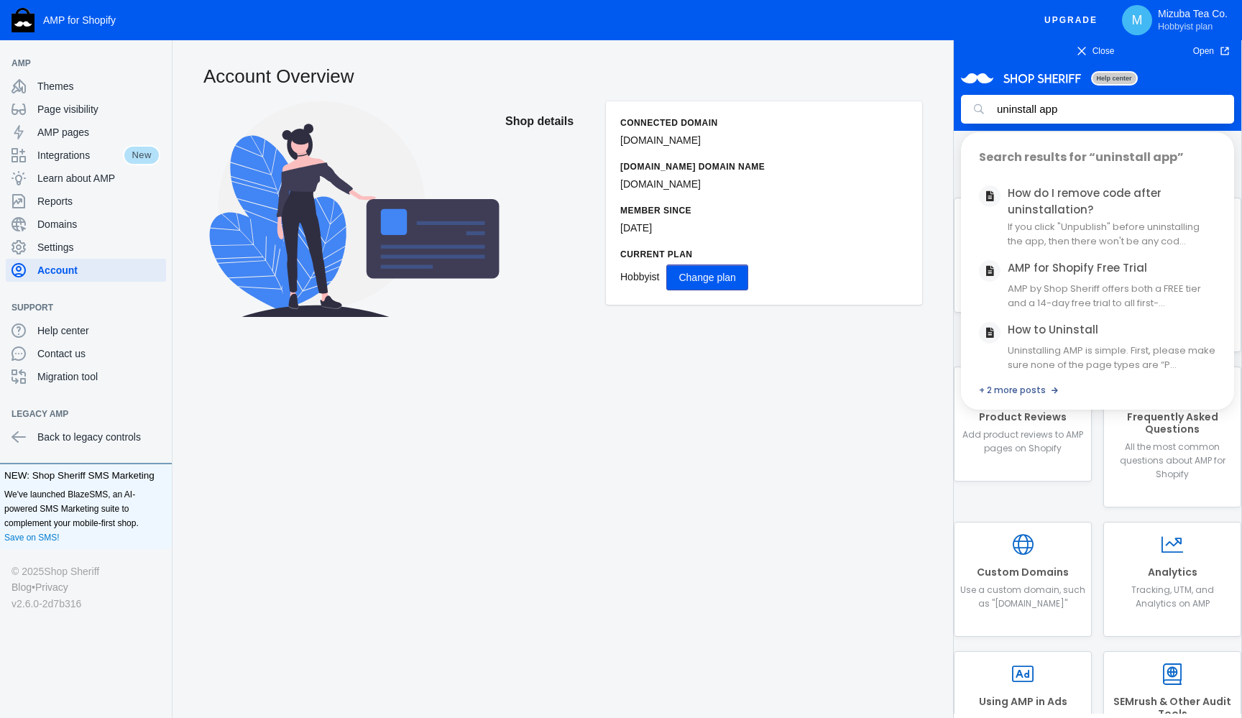
click at [857, 473] on body "AMP for Shopify Upgrade M Mizuba Tea Co. Hobbyist plan AMP Themes Page visibili…" at bounding box center [621, 359] width 1242 height 718
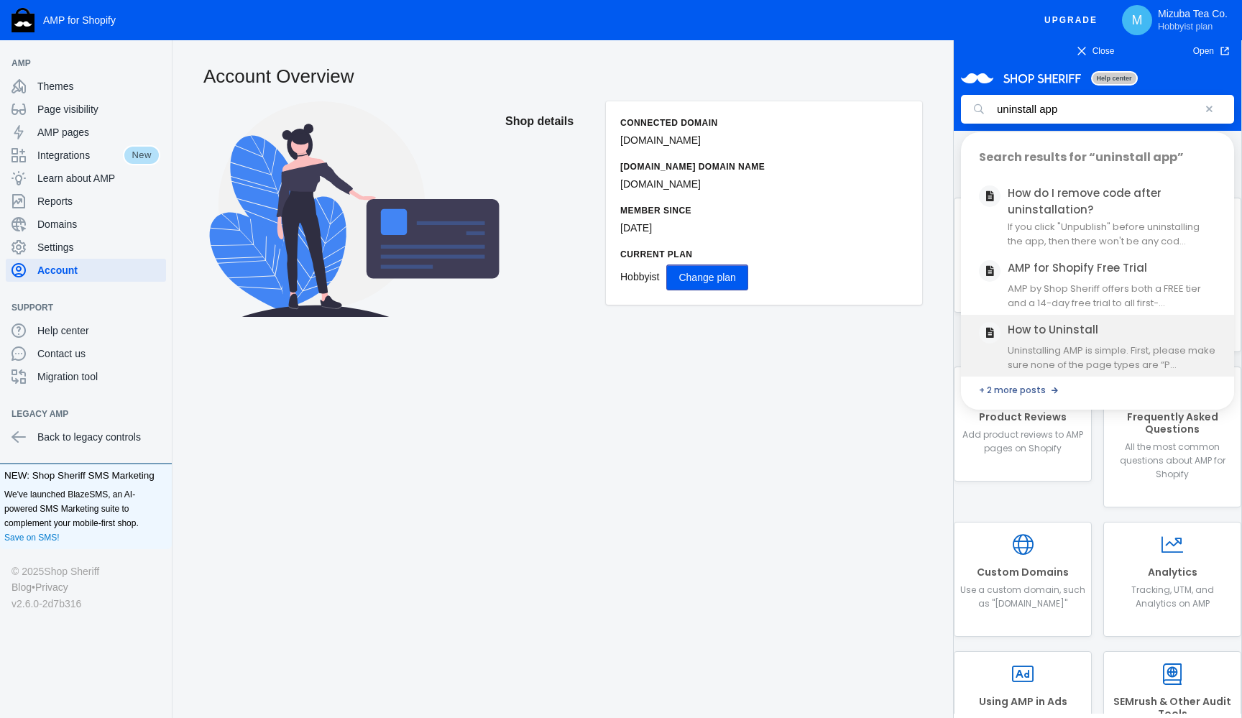
click at [1092, 338] on h2 "How to Uninstall" at bounding box center [1111, 331] width 208 height 19
click at [1054, 322] on link "How to Uninstall" at bounding box center [1052, 329] width 91 height 15
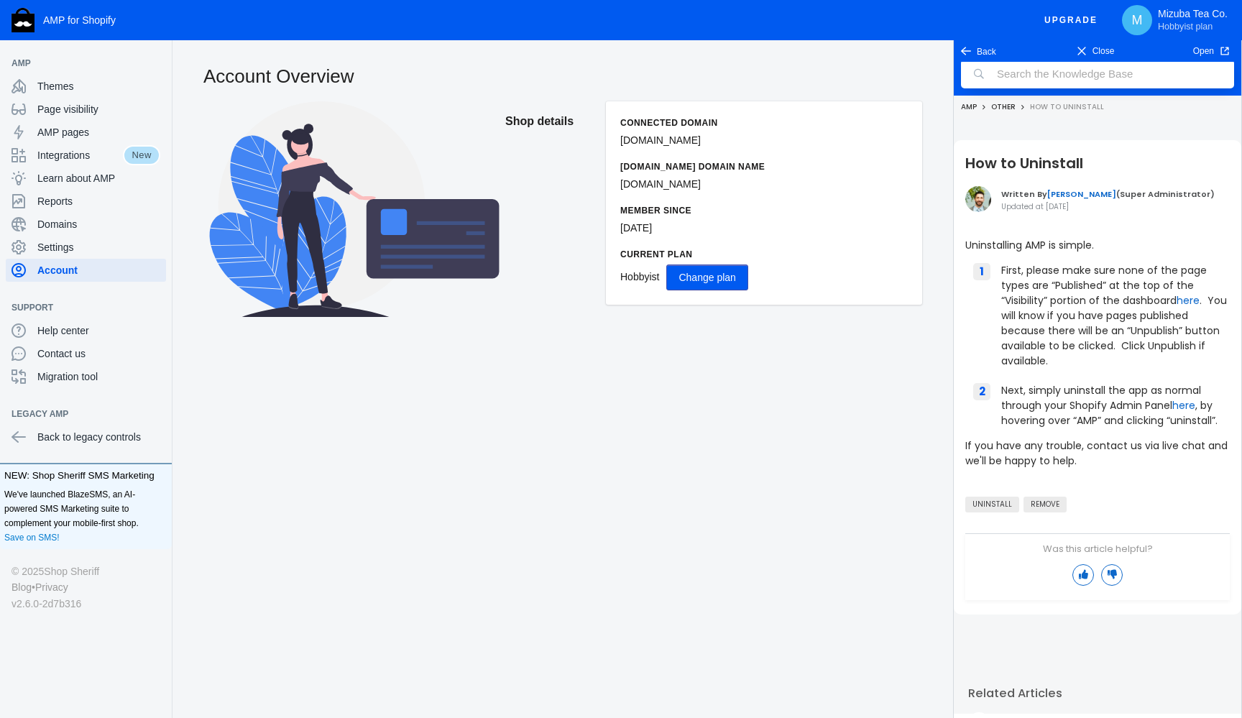
scroll to position [40, 0]
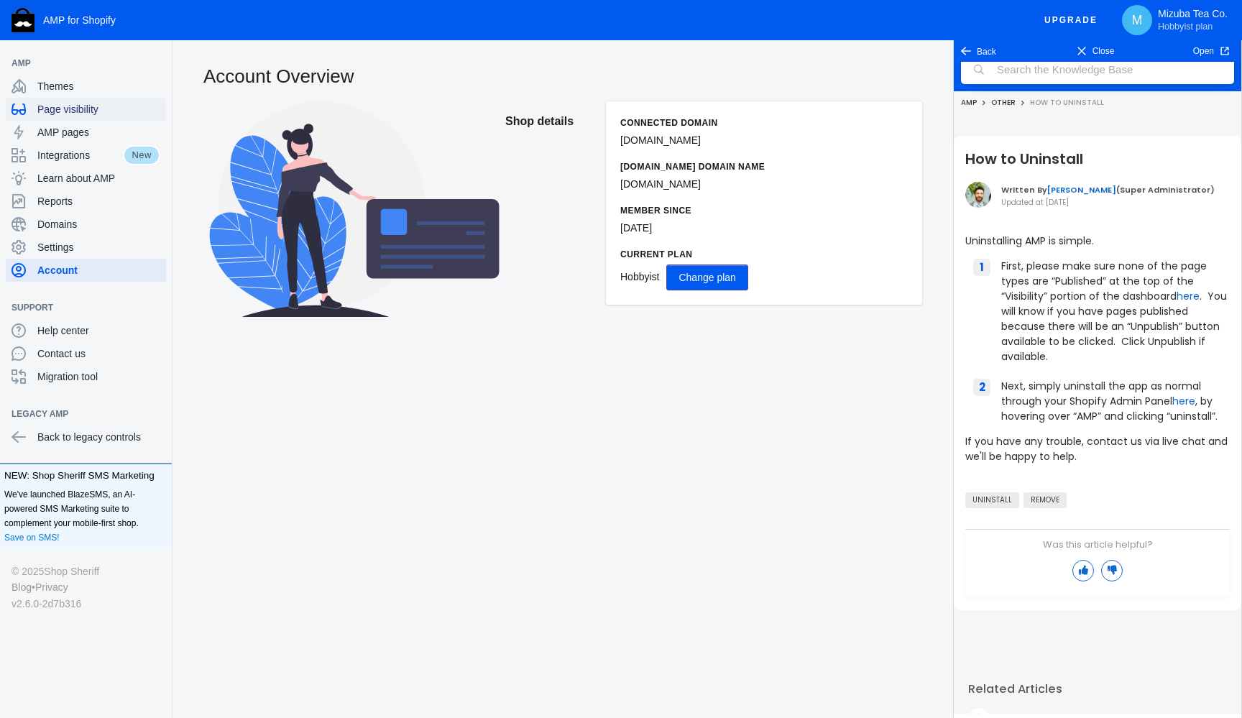
click at [73, 114] on span "Page visibility" at bounding box center [98, 109] width 123 height 14
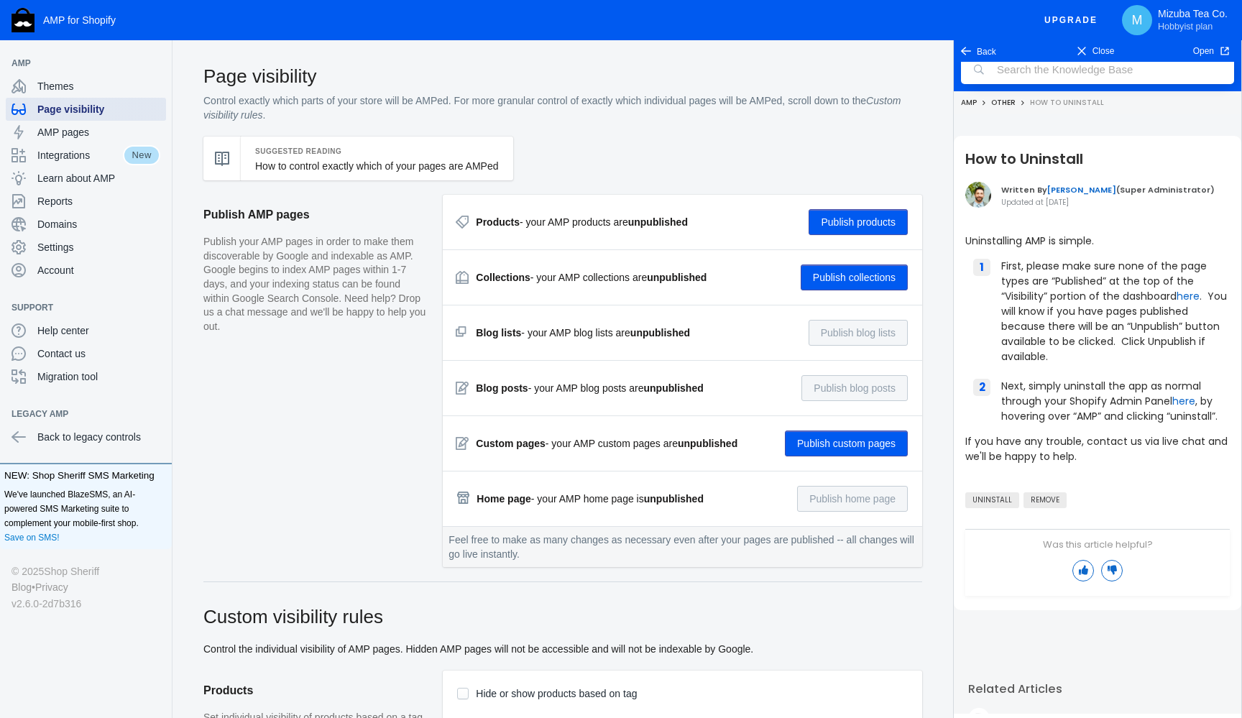
click at [84, 108] on span "Page visibility" at bounding box center [98, 109] width 123 height 14
